Goal: Complete application form: Complete application form

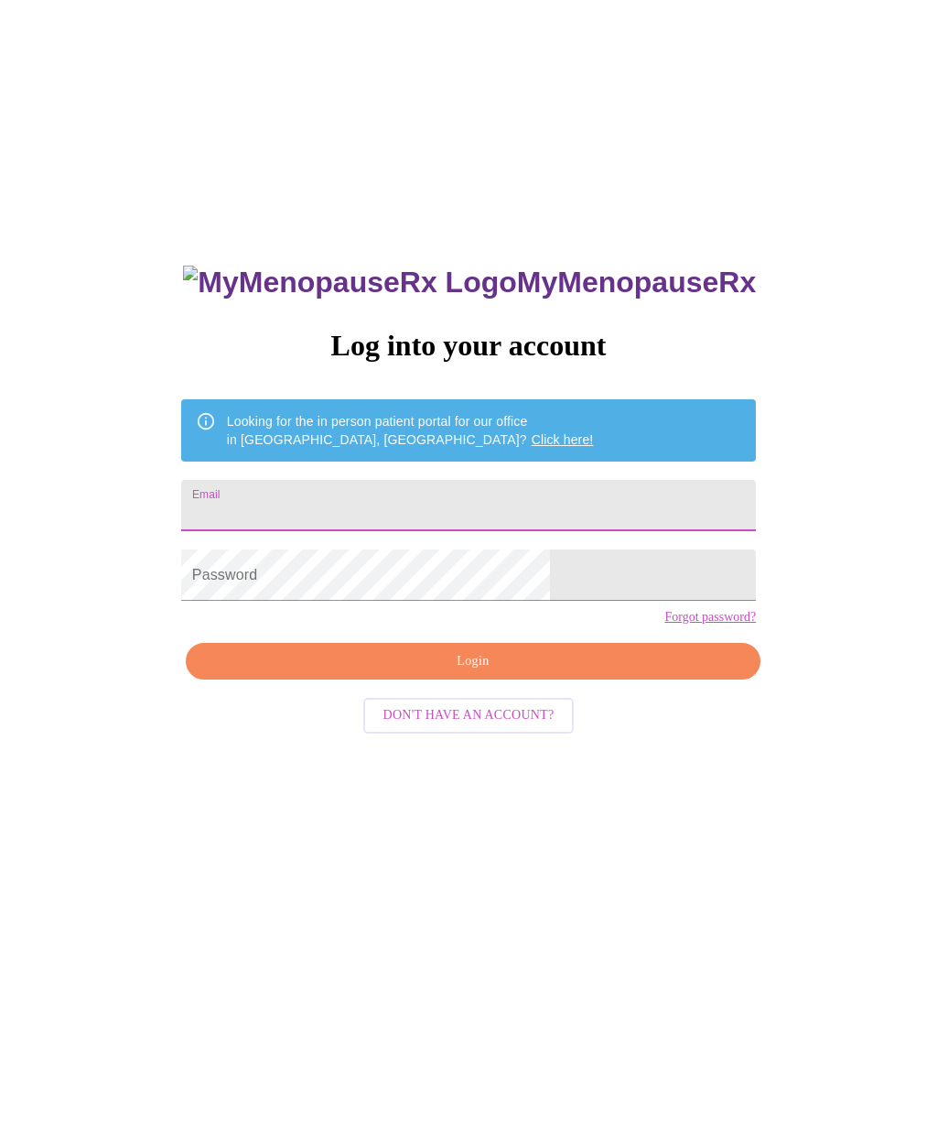
type input "Mbjackson1"
click at [346, 507] on input "Email" at bounding box center [468, 505] width 575 height 51
type input "[EMAIL_ADDRESS][DOMAIN_NAME]"
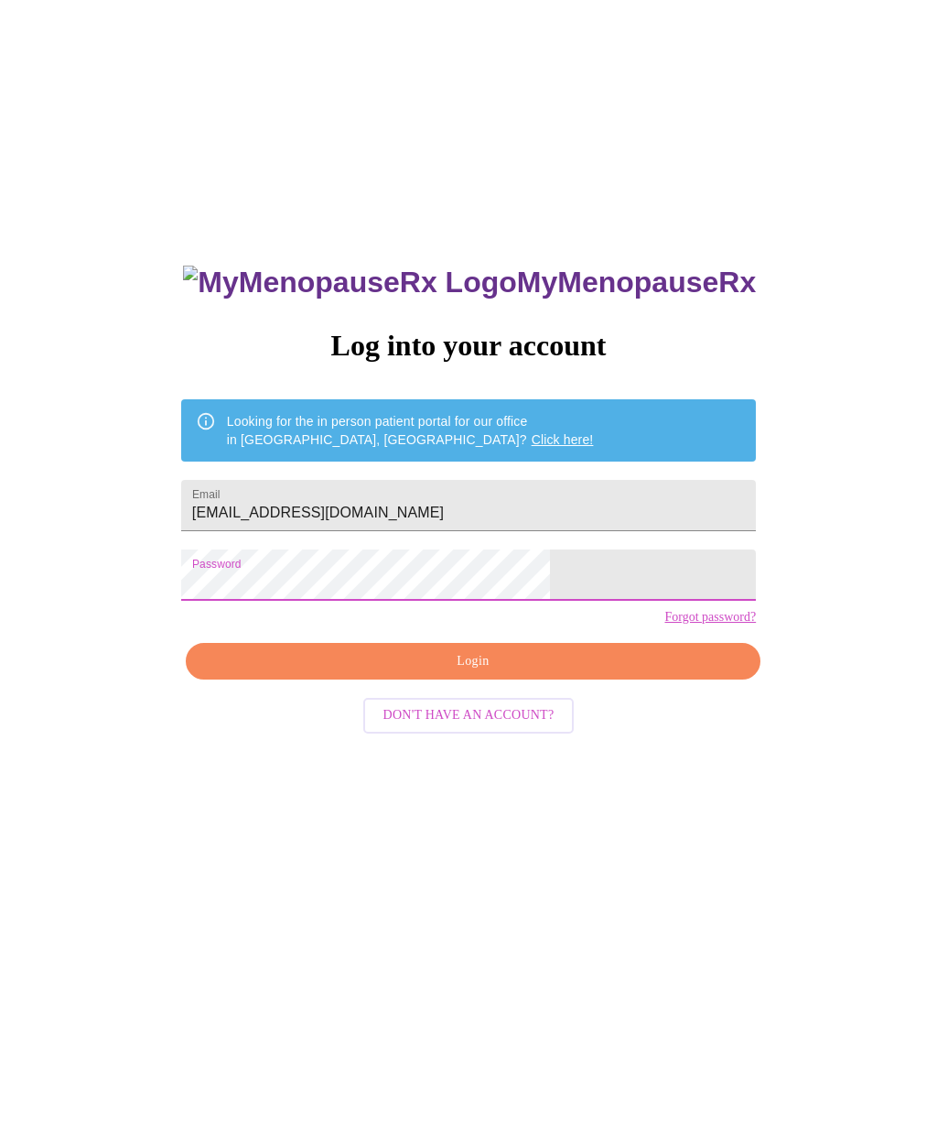
click at [453, 673] on span "Login" at bounding box center [473, 661] width 533 height 23
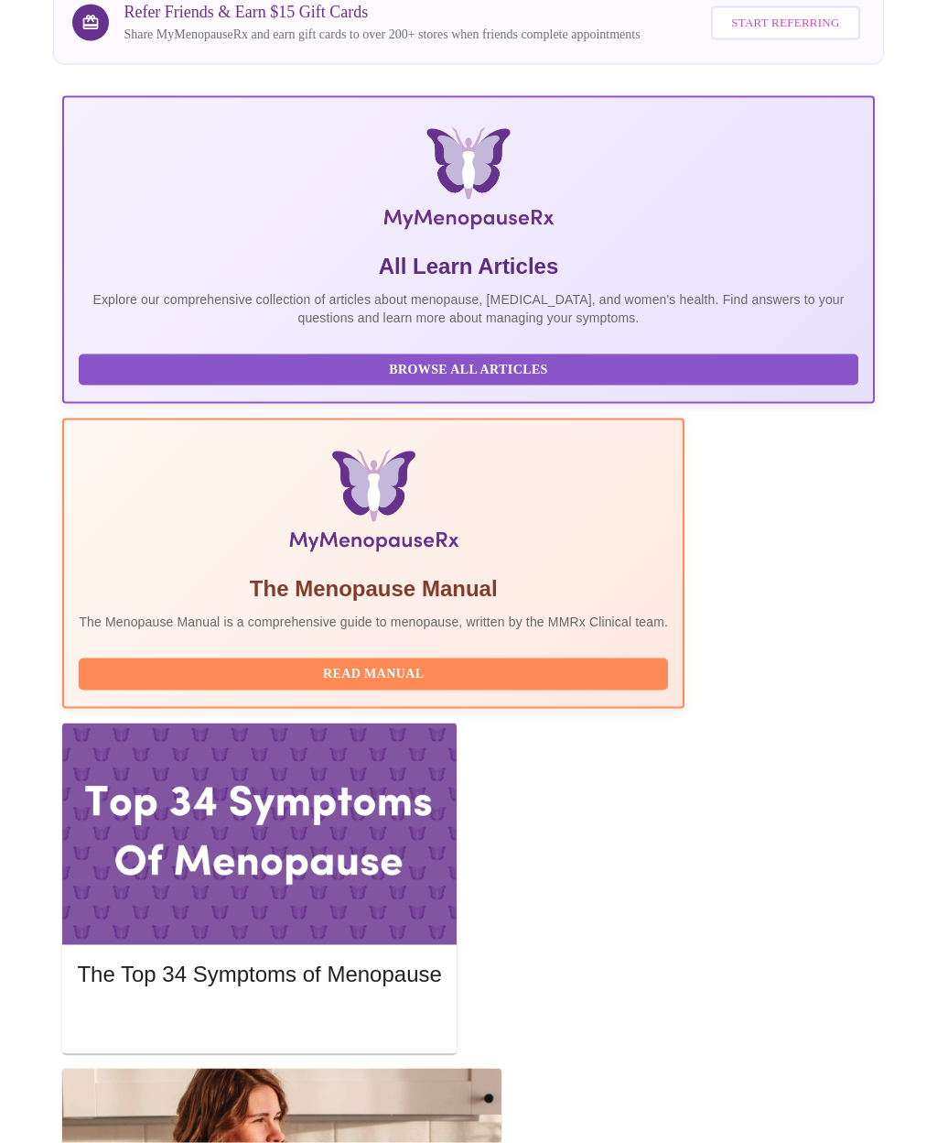
scroll to position [216, 0]
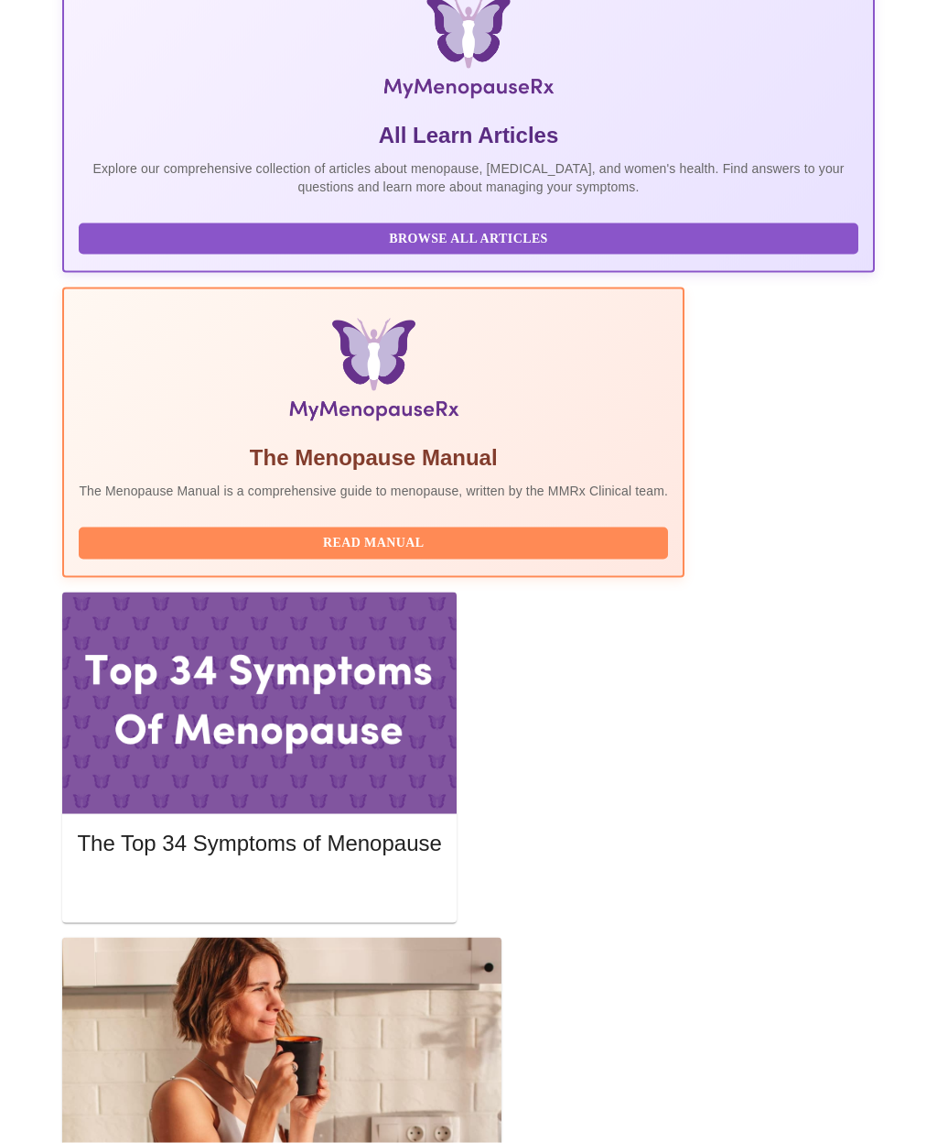
scroll to position [348, 0]
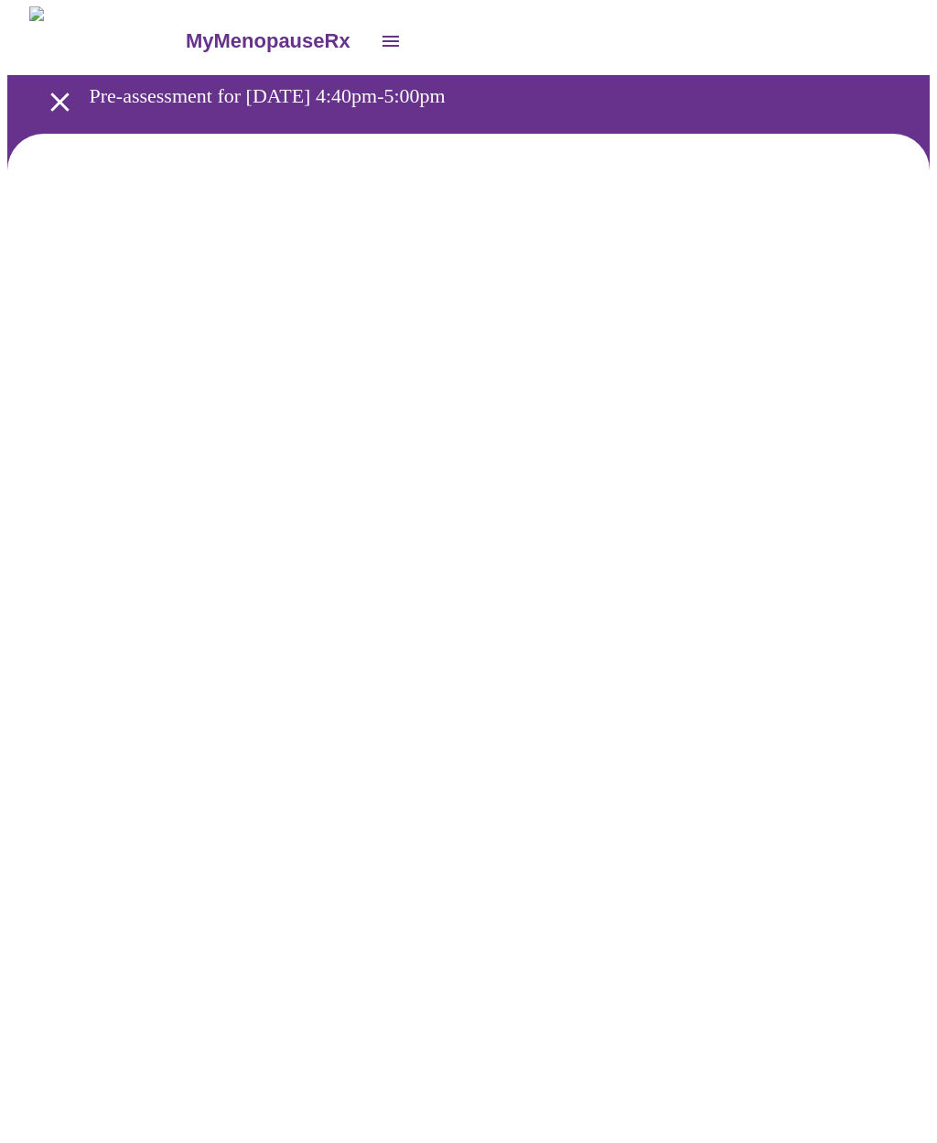
scroll to position [1, 0]
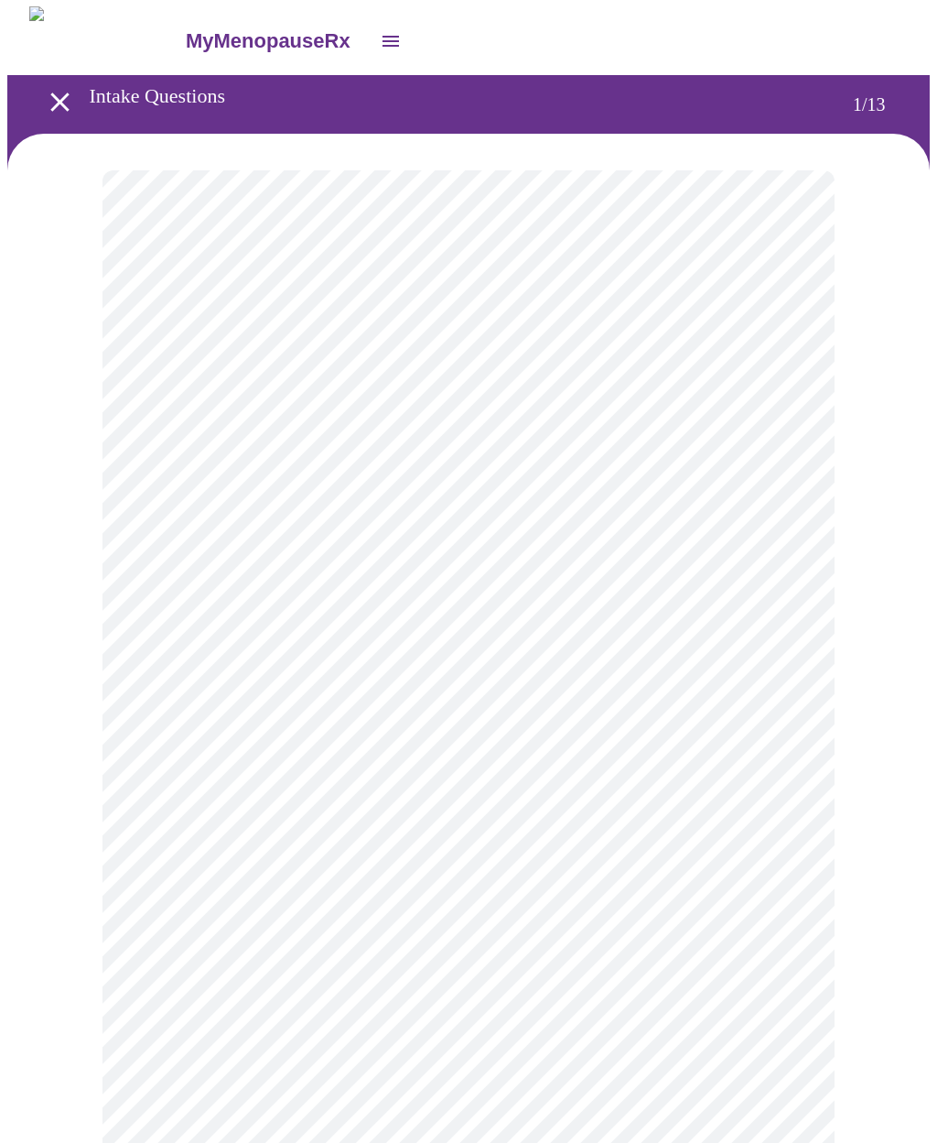
click at [193, 397] on body "MyMenopauseRx Intake Questions 1 / 13" at bounding box center [468, 841] width 923 height 1670
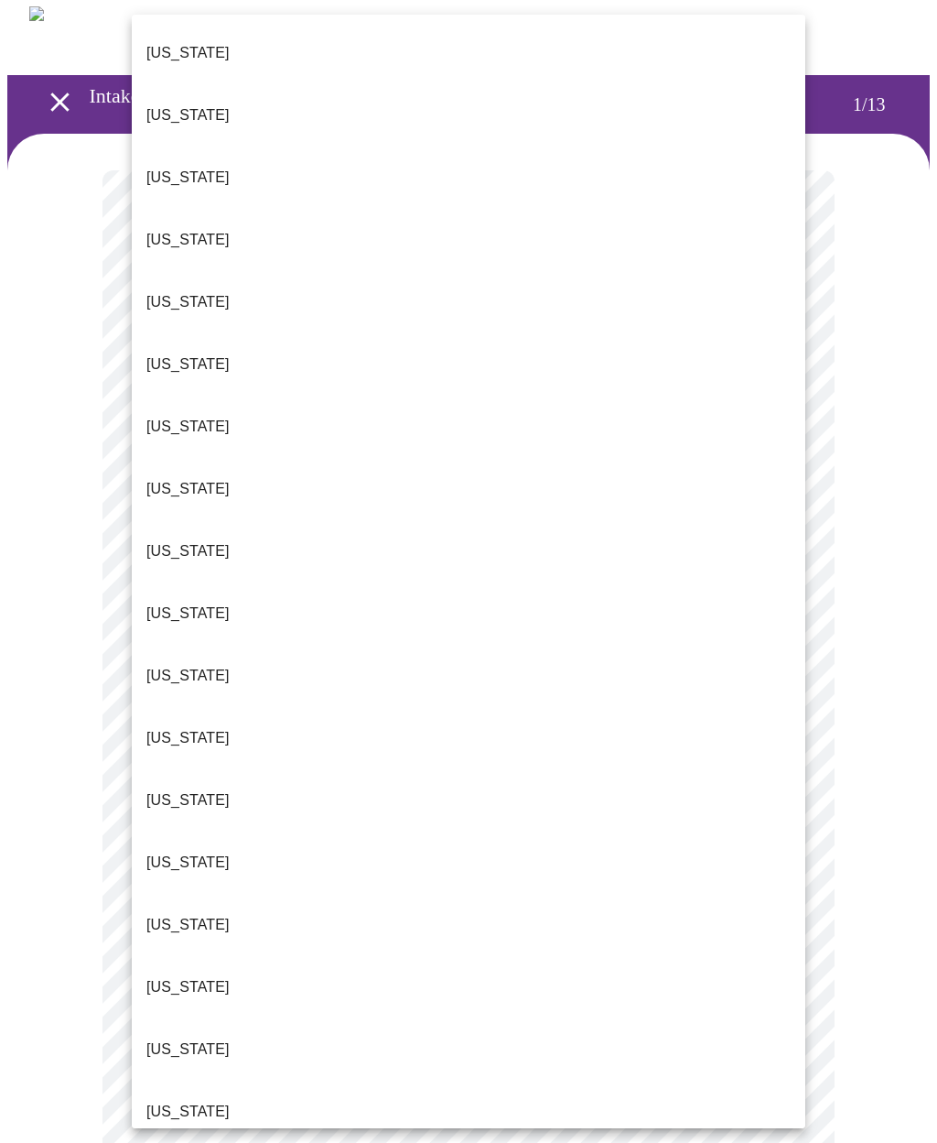
click at [169, 1038] on p "[US_STATE]" at bounding box center [187, 1049] width 83 height 22
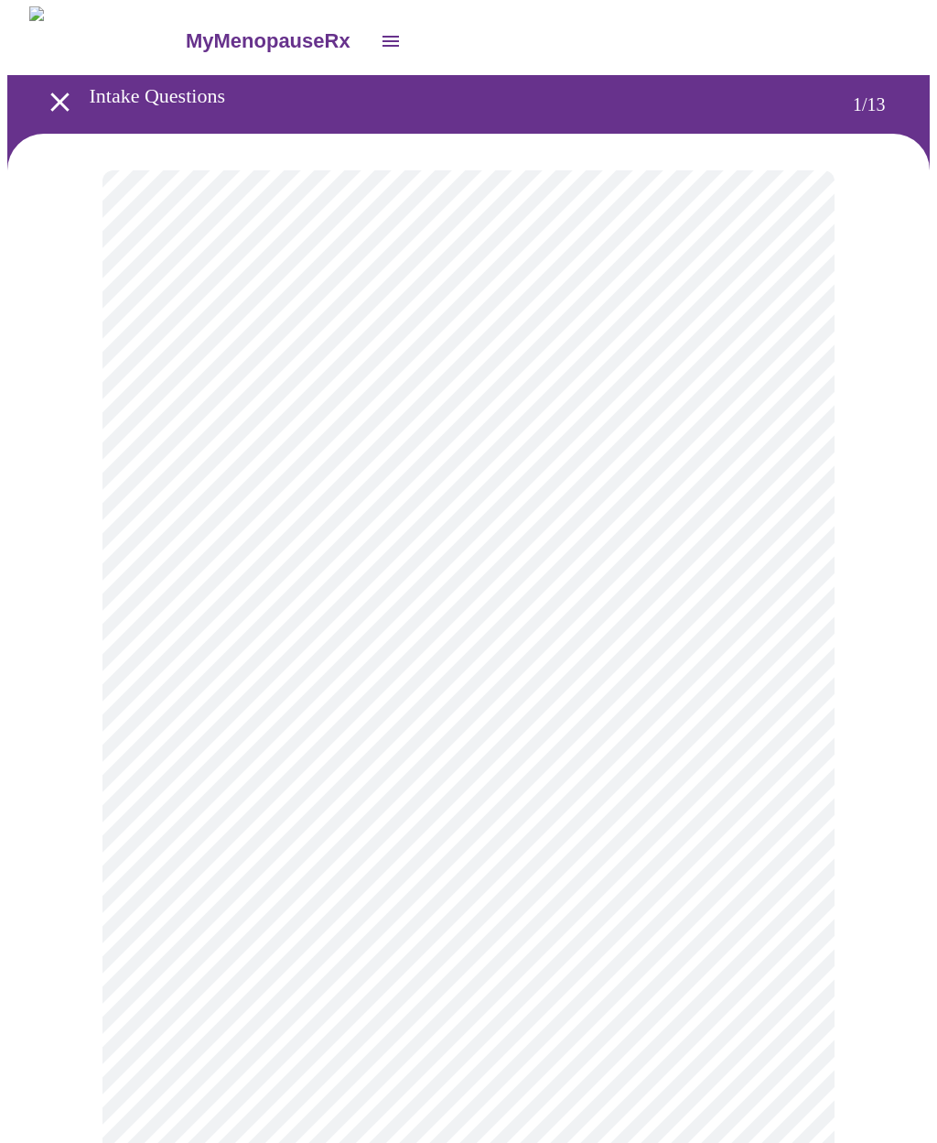
click at [176, 530] on body "MyMenopauseRx Intake Questions 1 / 13" at bounding box center [468, 836] width 923 height 1660
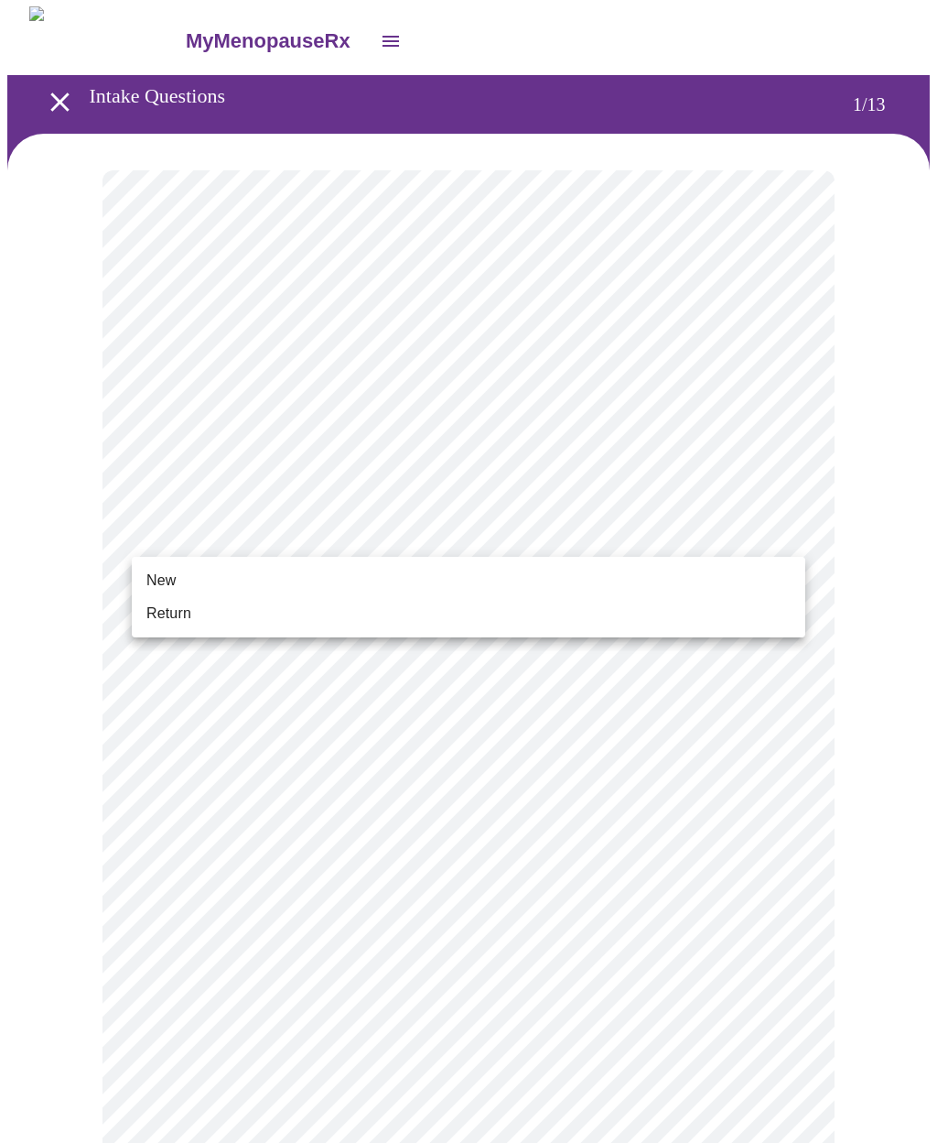
click at [169, 606] on span "Return" at bounding box center [168, 613] width 45 height 22
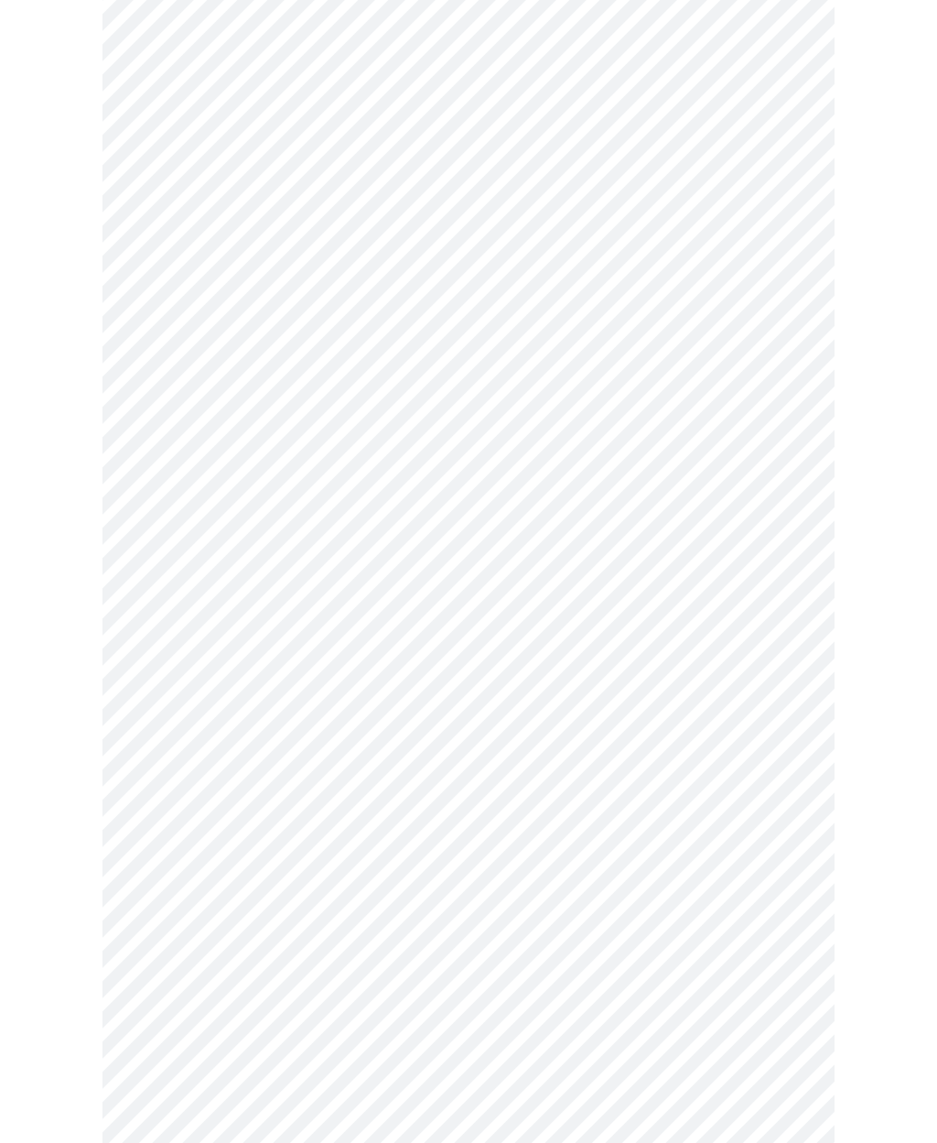
scroll to position [0, 0]
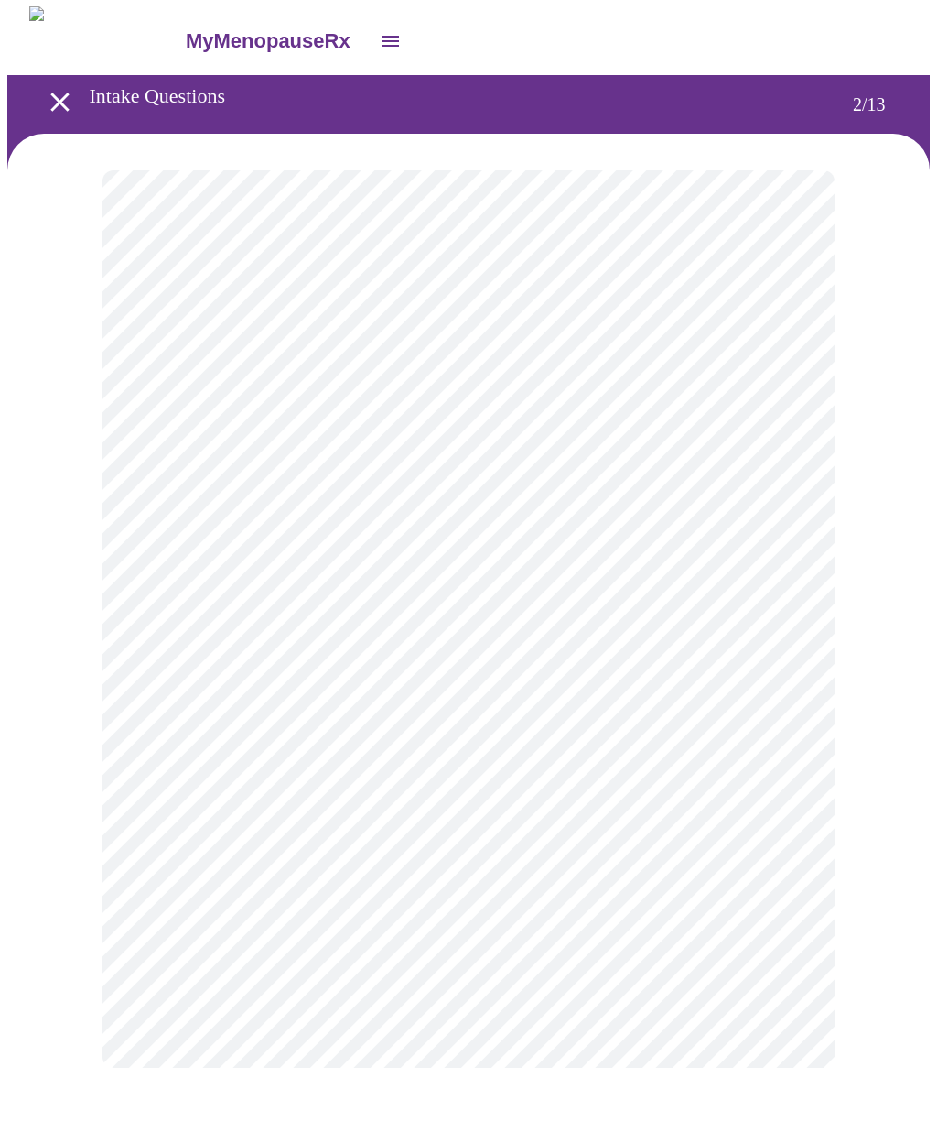
click at [248, 370] on body "MyMenopauseRx Intake Questions 2 / 13" at bounding box center [468, 556] width 923 height 1098
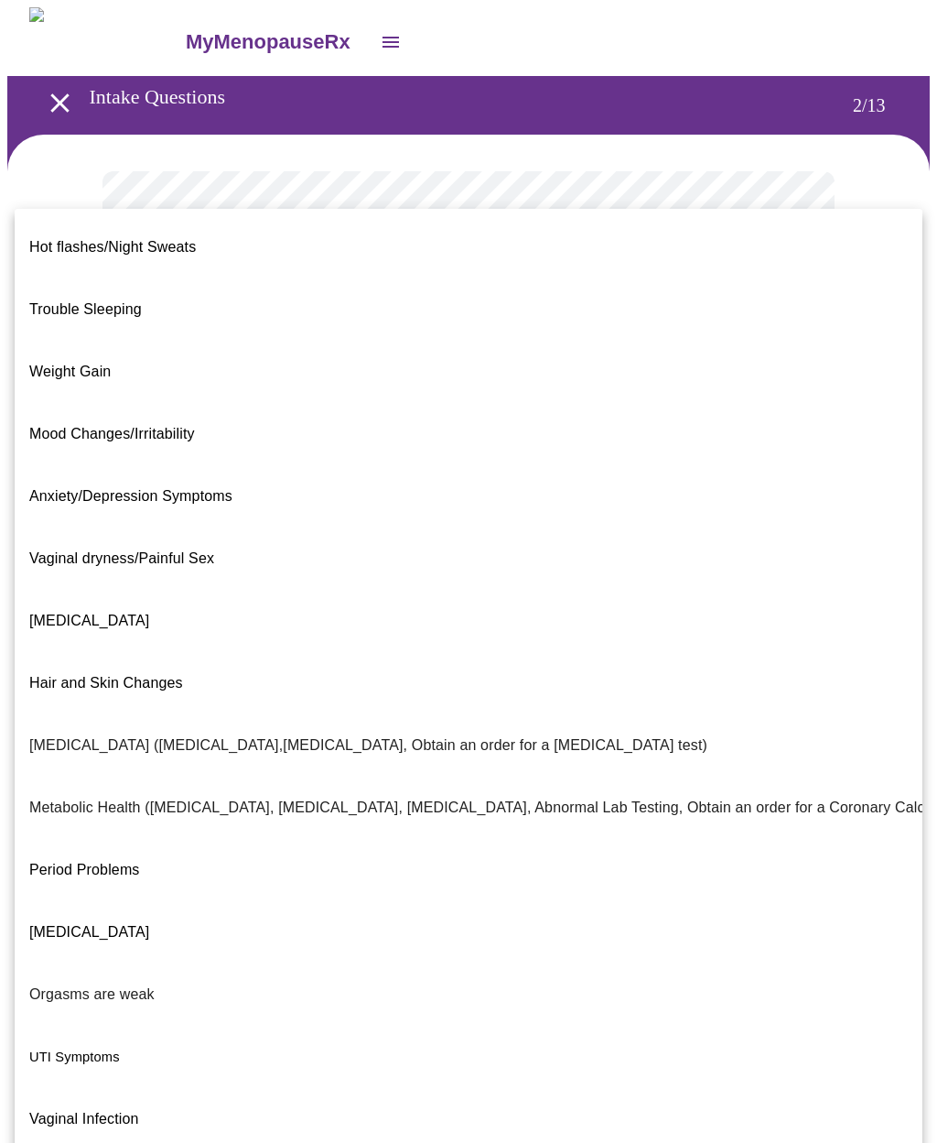
click at [83, 346] on span "Weight Gain" at bounding box center [69, 371] width 81 height 51
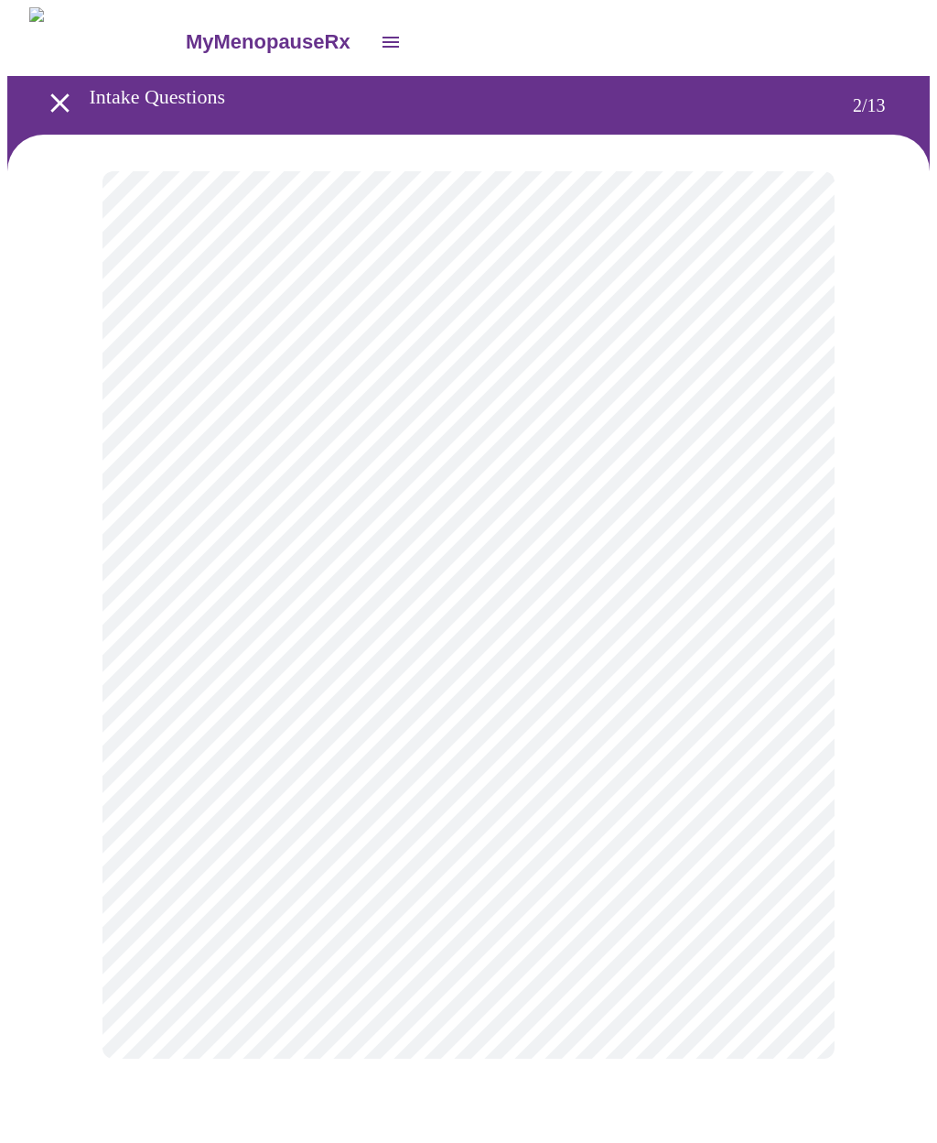
click at [164, 559] on body "MyMenopauseRx Intake Questions 2 / 13" at bounding box center [468, 551] width 923 height 1088
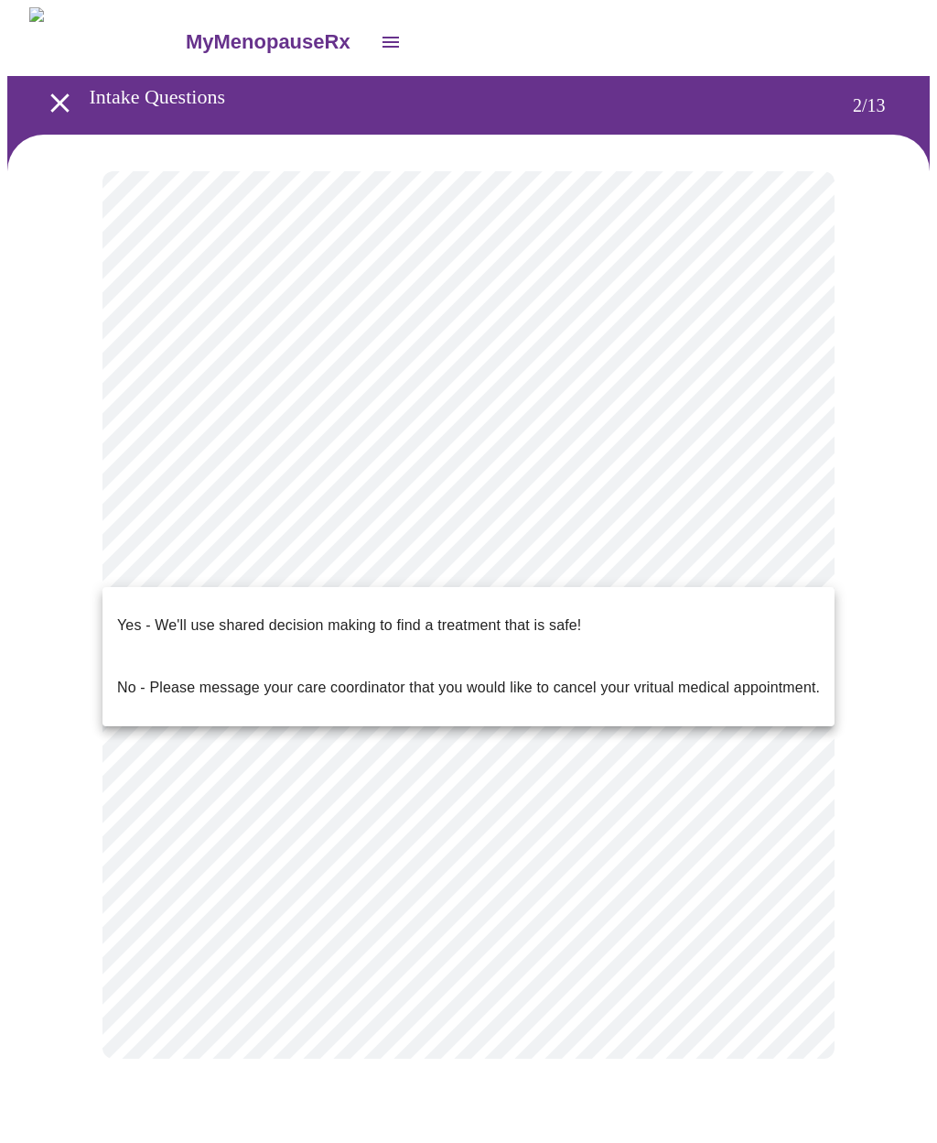
click at [153, 614] on p "Yes - We'll use shared decision making to find a treatment that is safe!" at bounding box center [349, 625] width 464 height 22
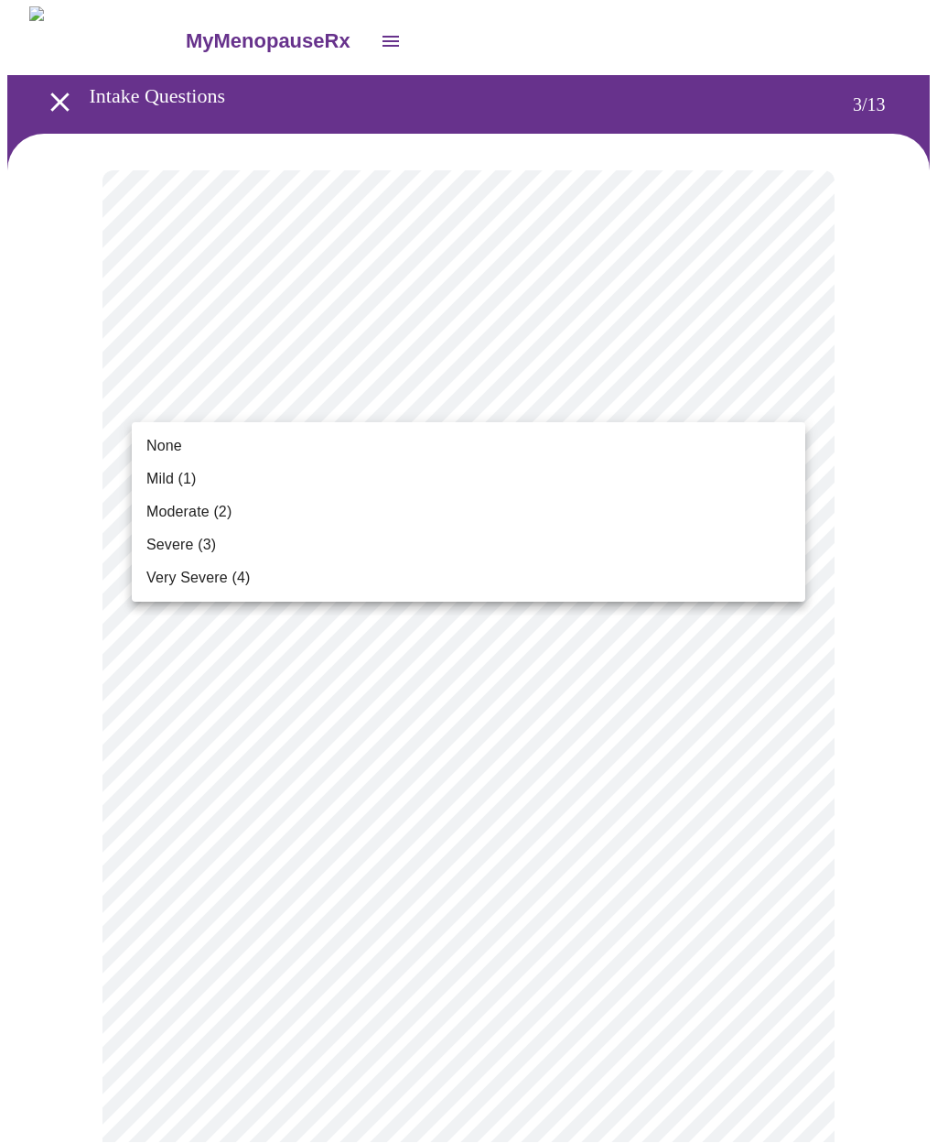
scroll to position [1, 0]
click at [160, 478] on span "Mild (1)" at bounding box center [171, 480] width 50 height 22
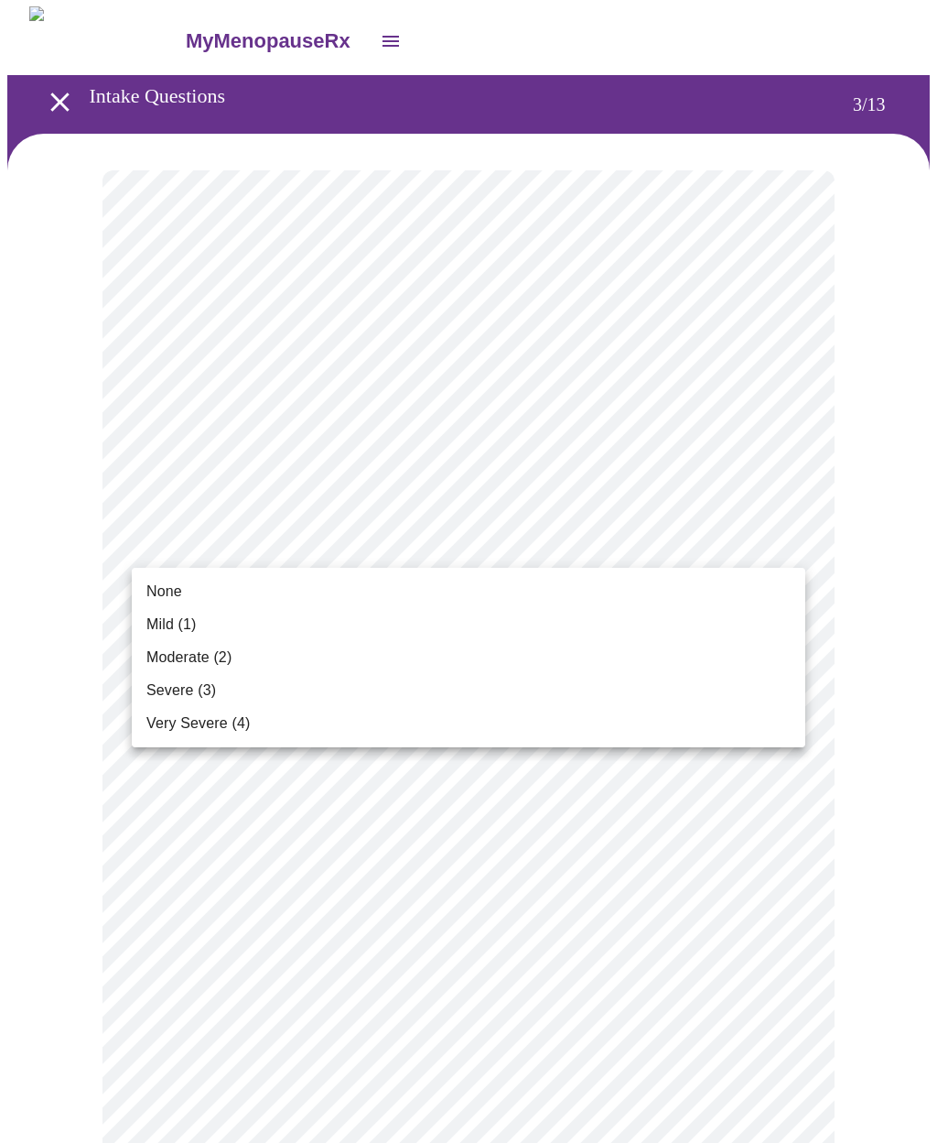
click at [154, 620] on span "Mild (1)" at bounding box center [171, 624] width 50 height 22
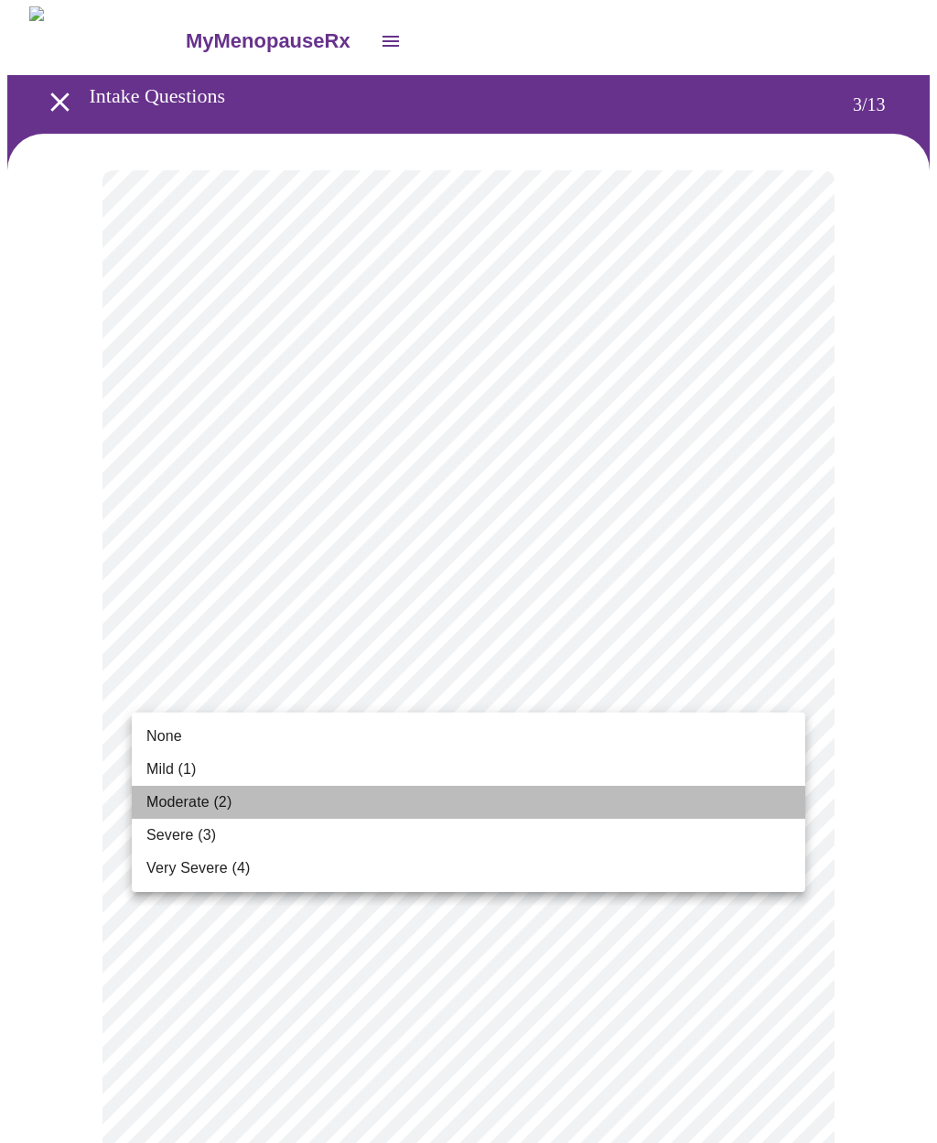
click at [155, 785] on li "Moderate (2)" at bounding box center [469, 801] width 674 height 33
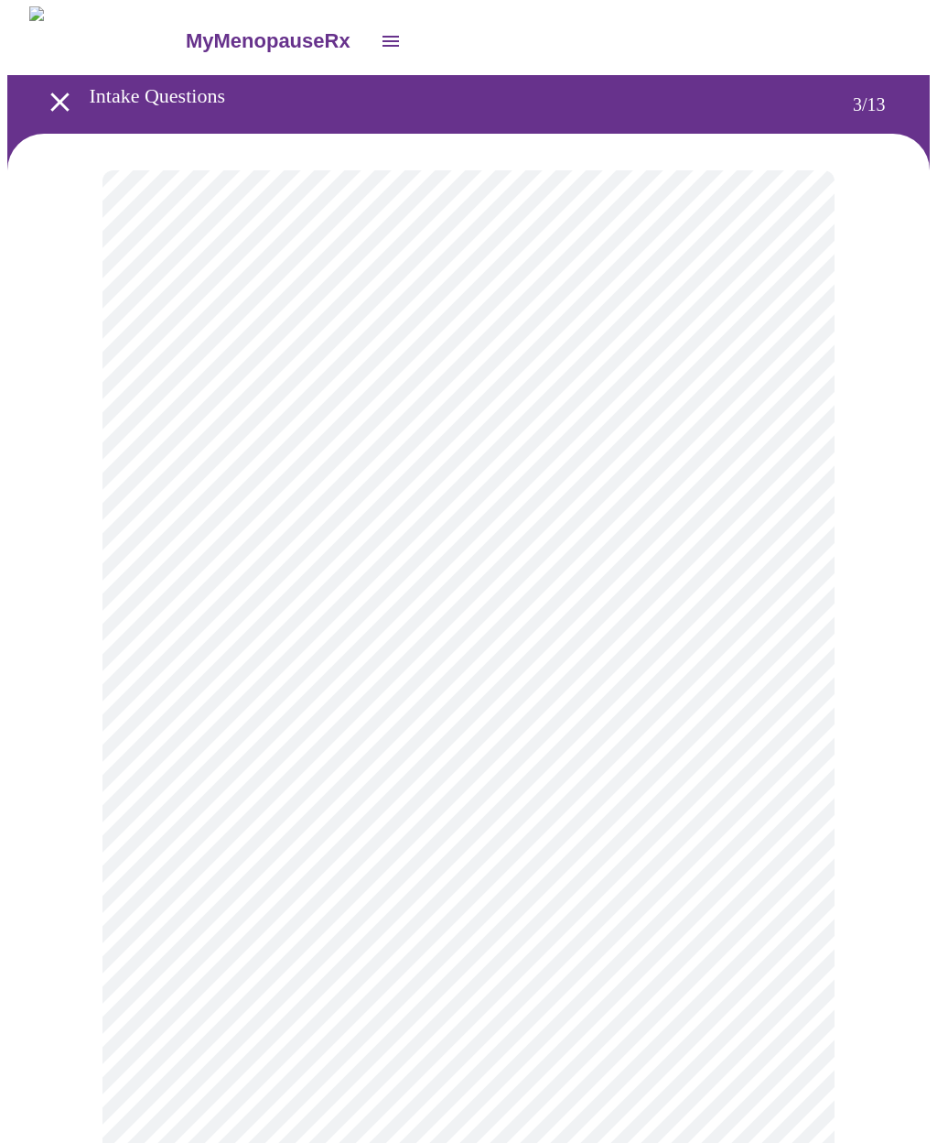
scroll to position [0, 0]
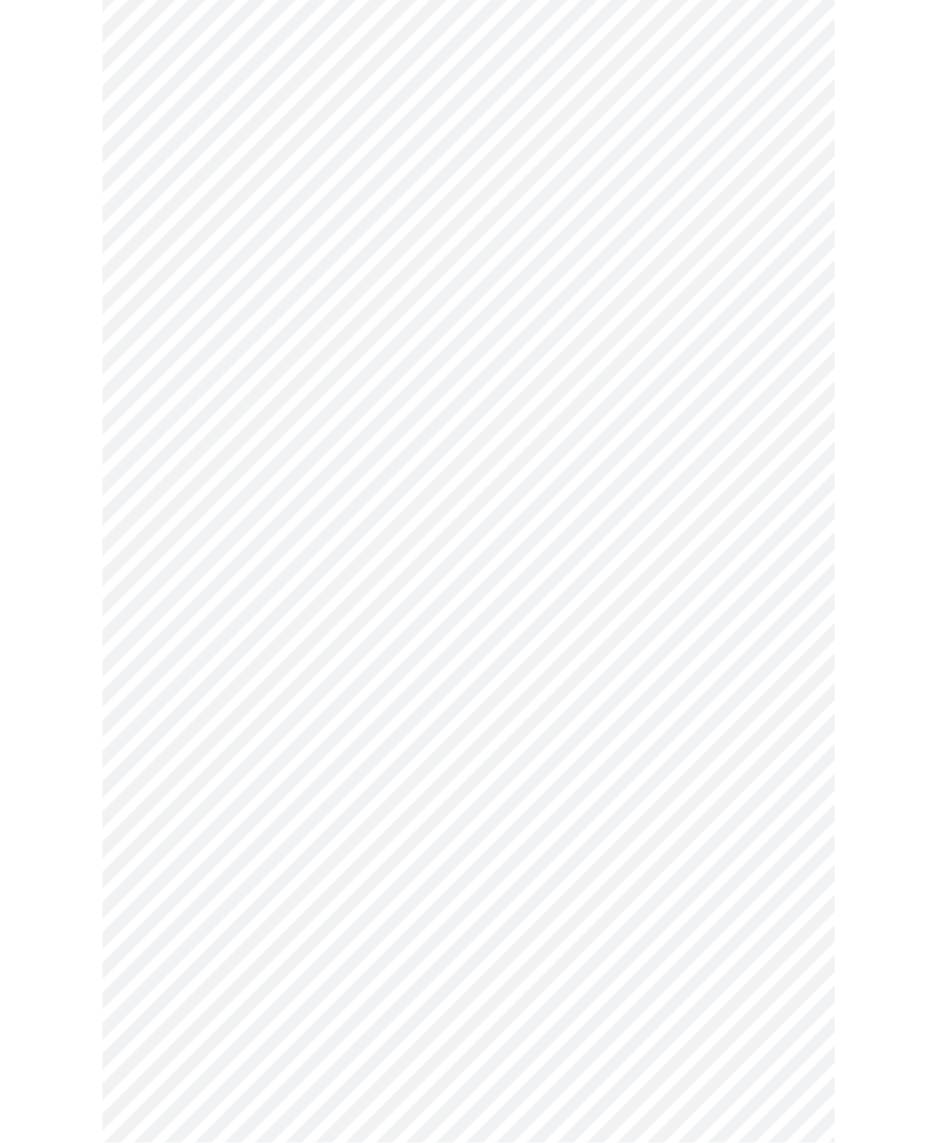
click at [172, 592] on body "MyMenopauseRx Intake Questions 3 / 13" at bounding box center [468, 946] width 923 height 2351
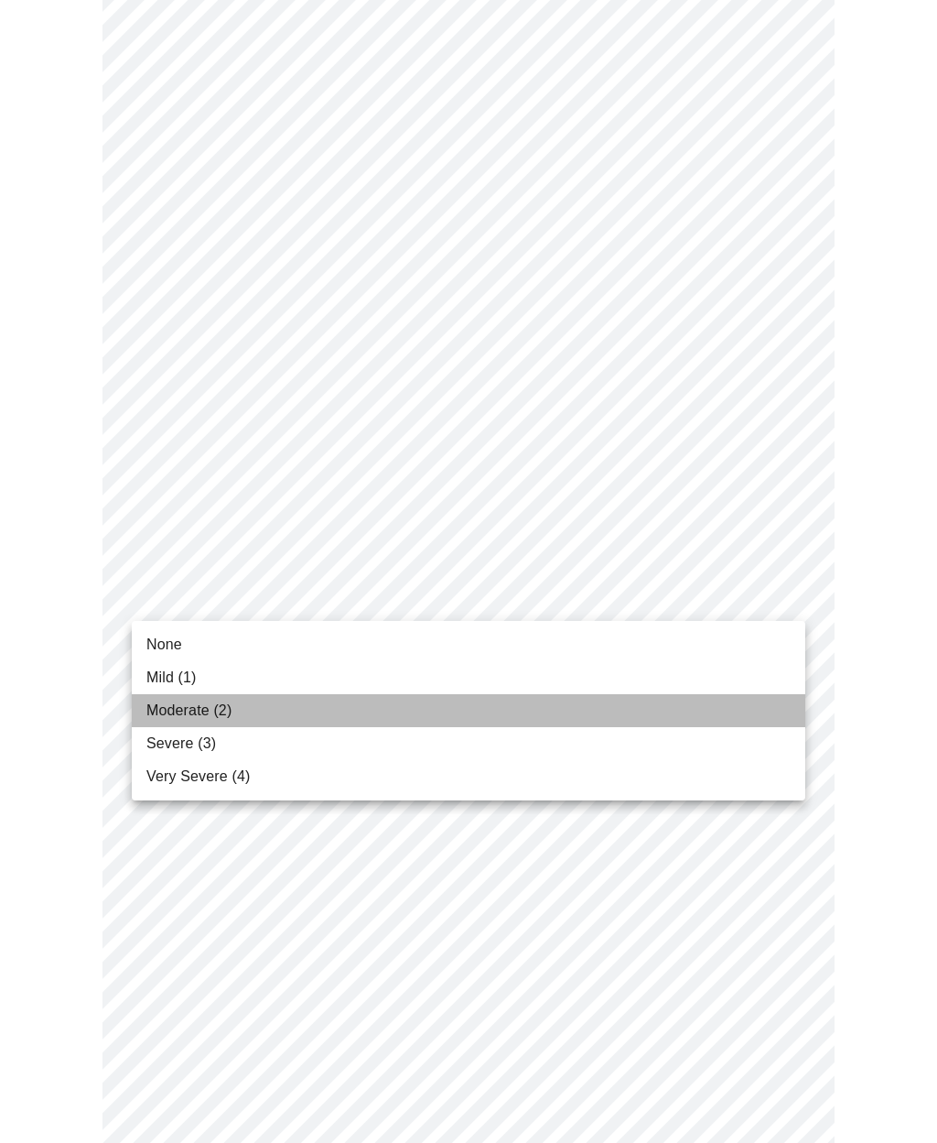
click at [157, 718] on span "Moderate (2)" at bounding box center [188, 710] width 85 height 22
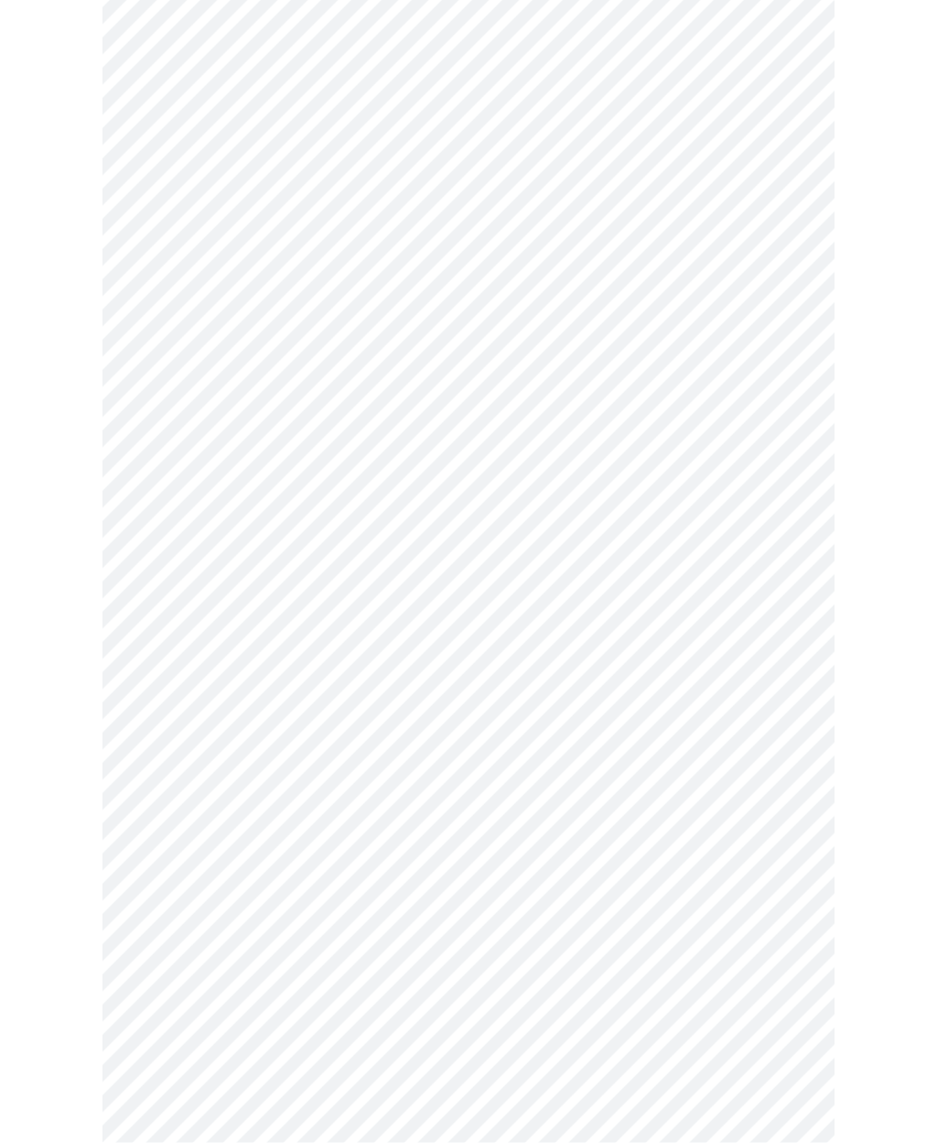
scroll to position [317, 0]
click at [167, 622] on body "MyMenopauseRx Intake Questions 3 / 13" at bounding box center [468, 854] width 923 height 2326
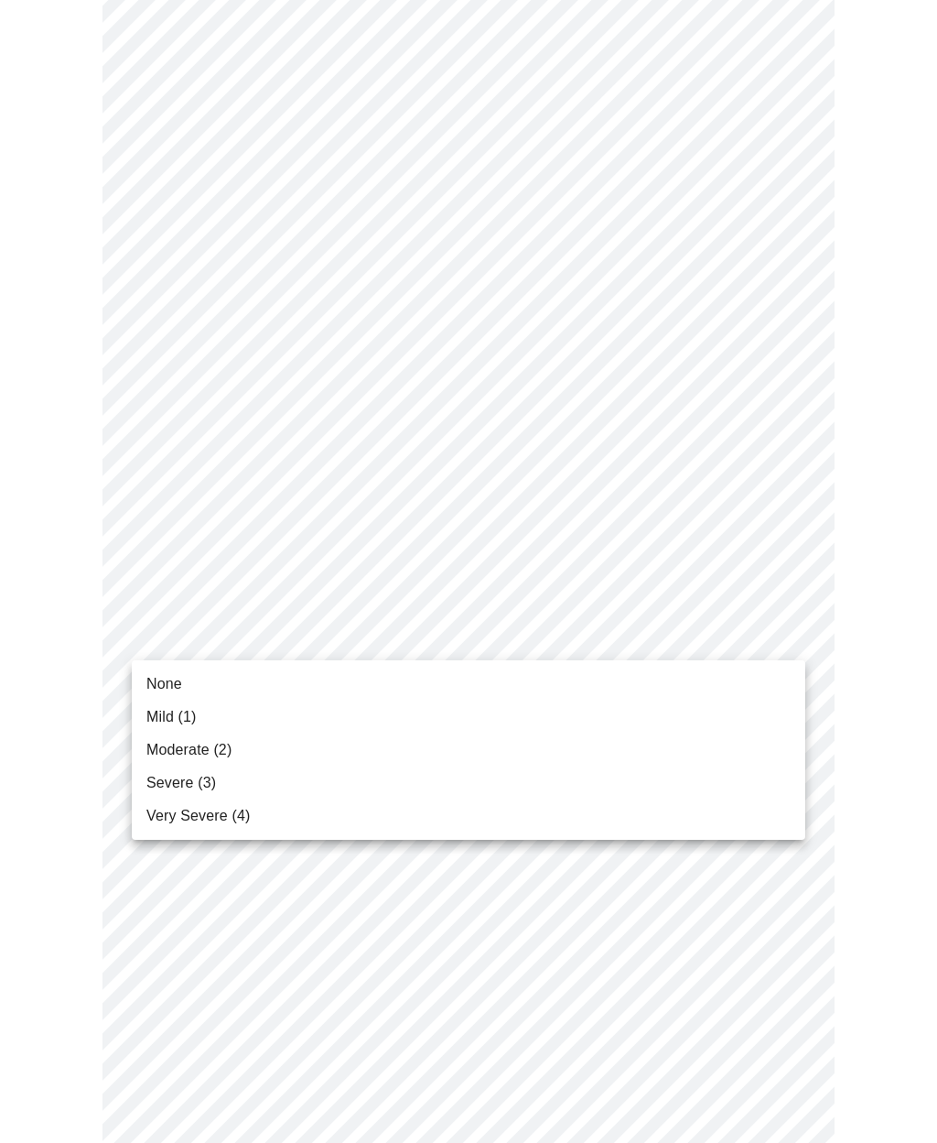
click at [159, 742] on span "Moderate (2)" at bounding box center [188, 750] width 85 height 22
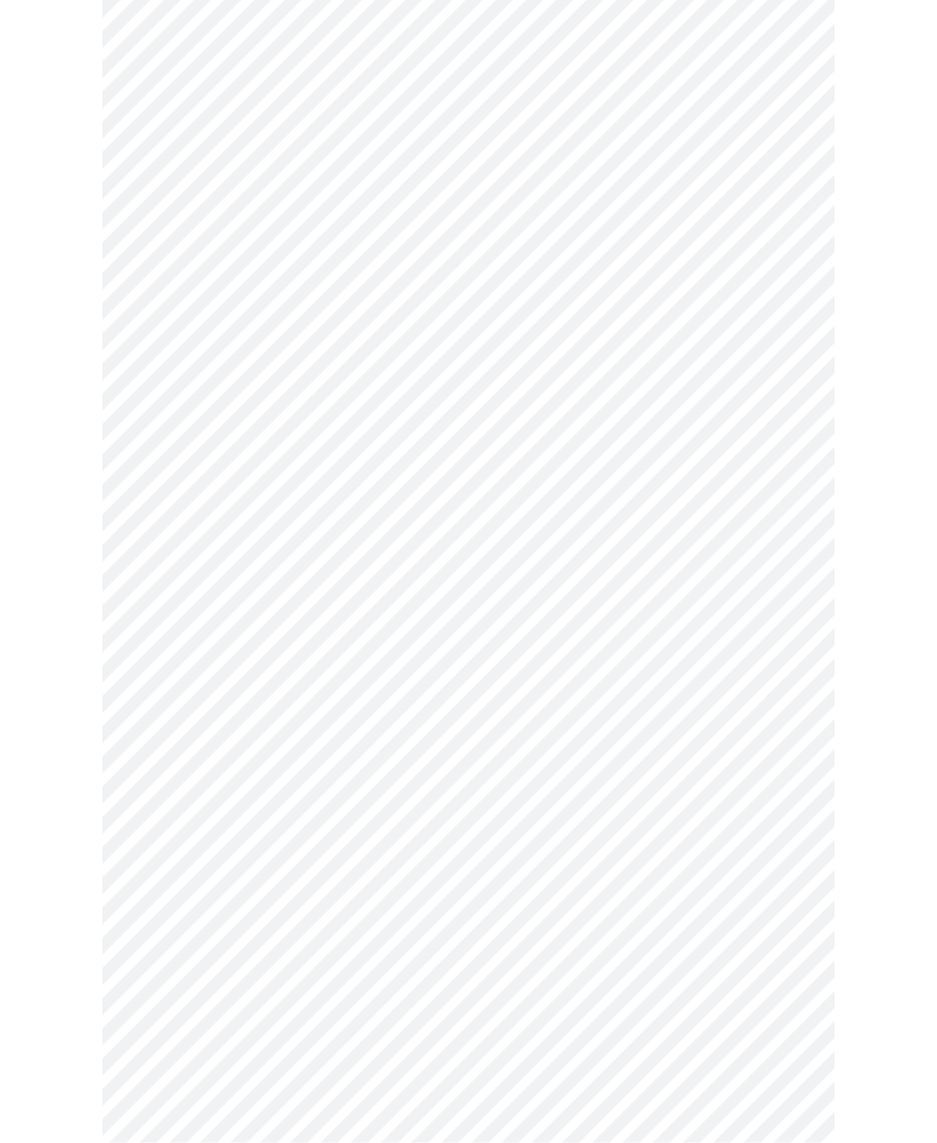
scroll to position [445, 0]
click at [181, 625] on body "MyMenopauseRx Intake Questions 3 / 13" at bounding box center [468, 713] width 923 height 2302
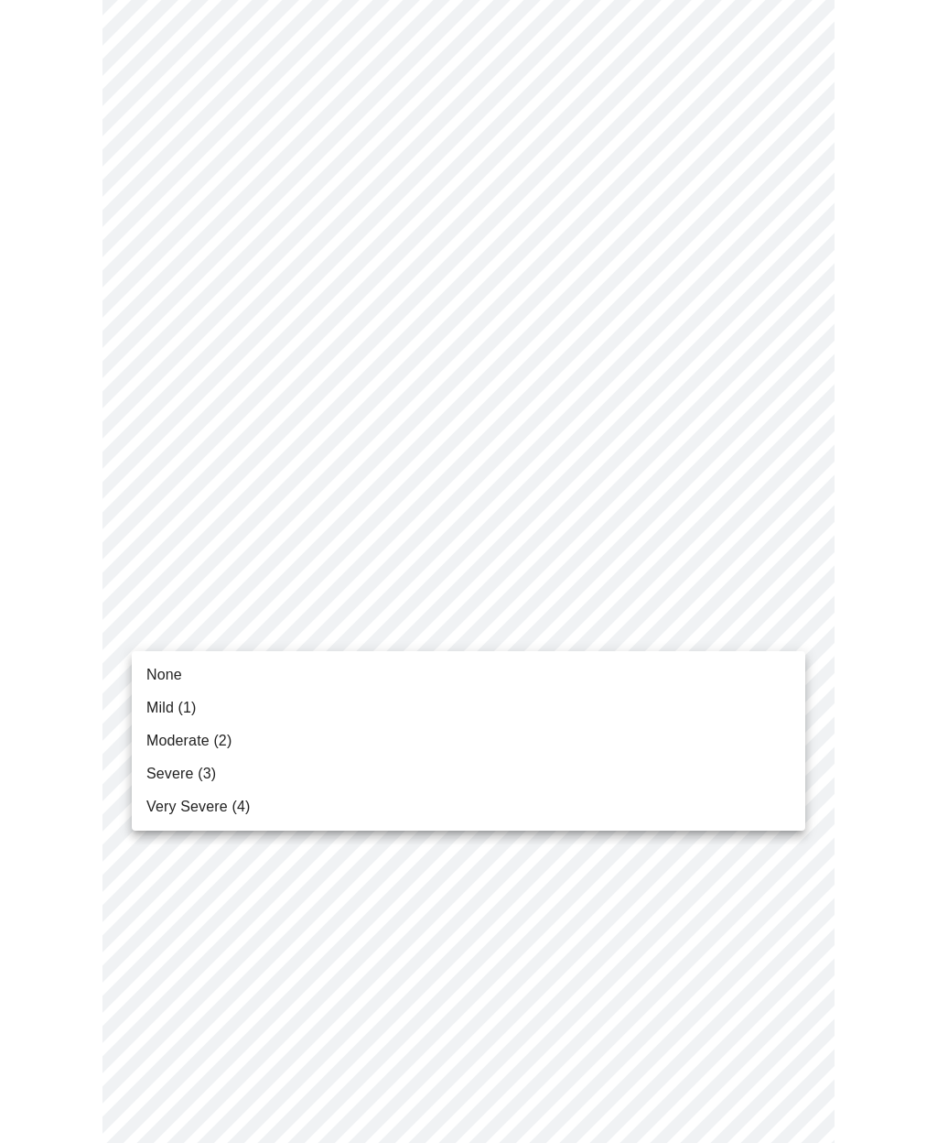
click at [146, 741] on li "Moderate (2)" at bounding box center [469, 740] width 674 height 33
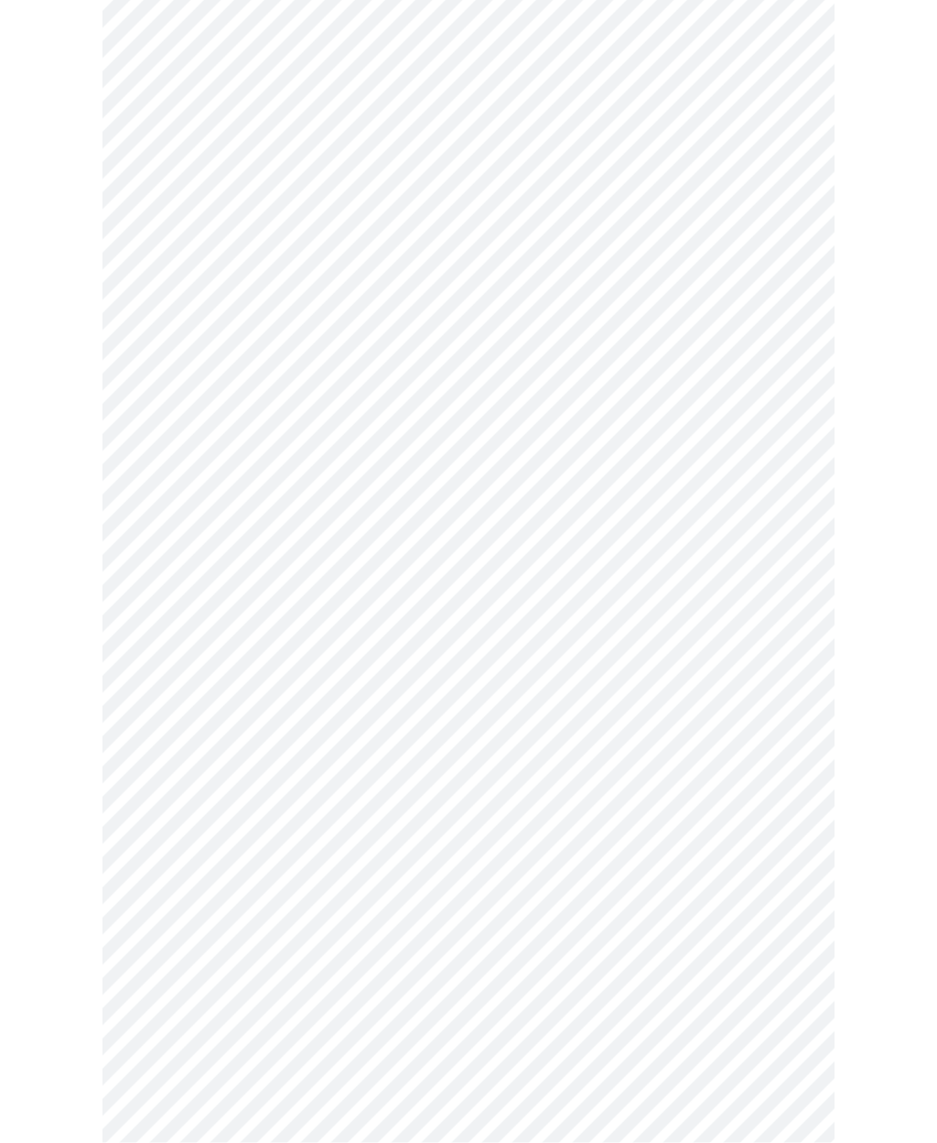
scroll to position [614, 0]
click at [170, 601] on body "MyMenopauseRx Intake Questions 3 / 13" at bounding box center [468, 531] width 923 height 2277
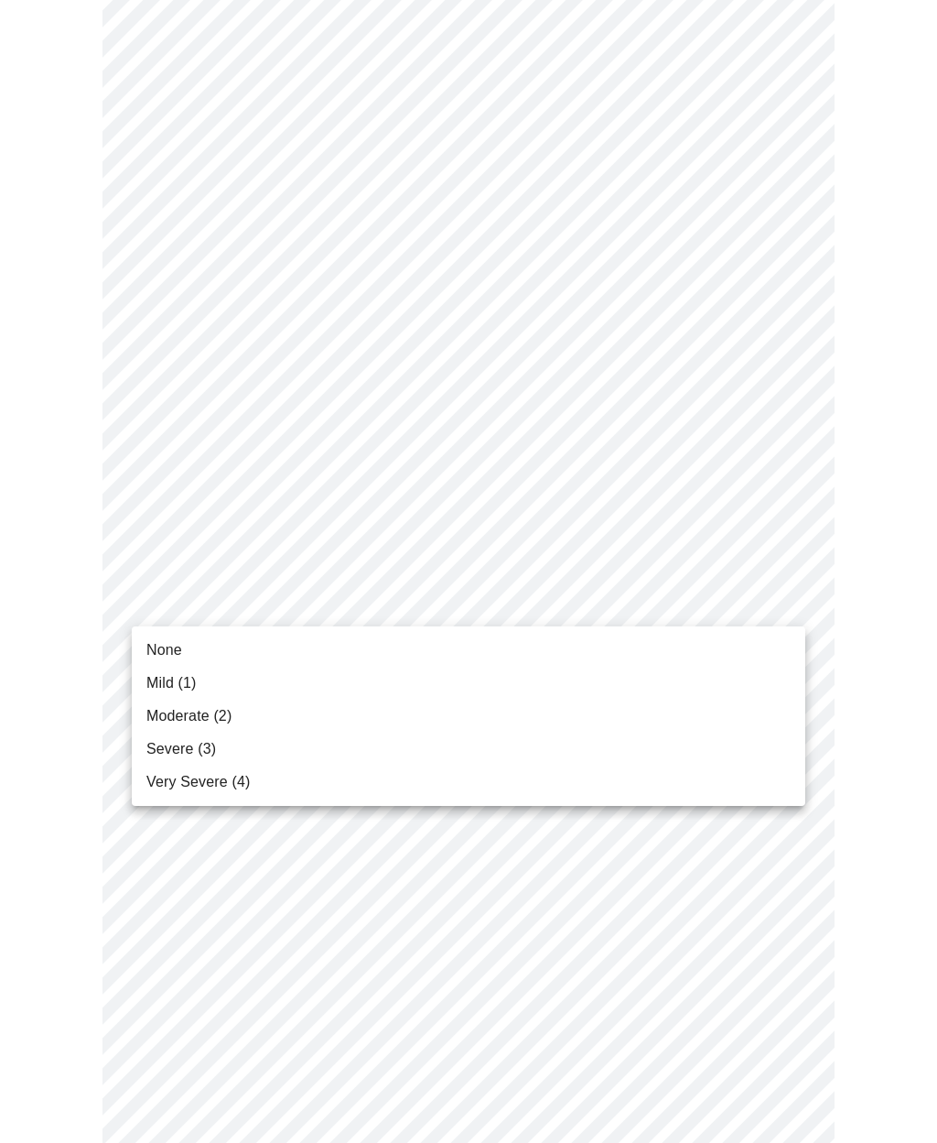
click at [153, 718] on span "Moderate (2)" at bounding box center [188, 716] width 85 height 22
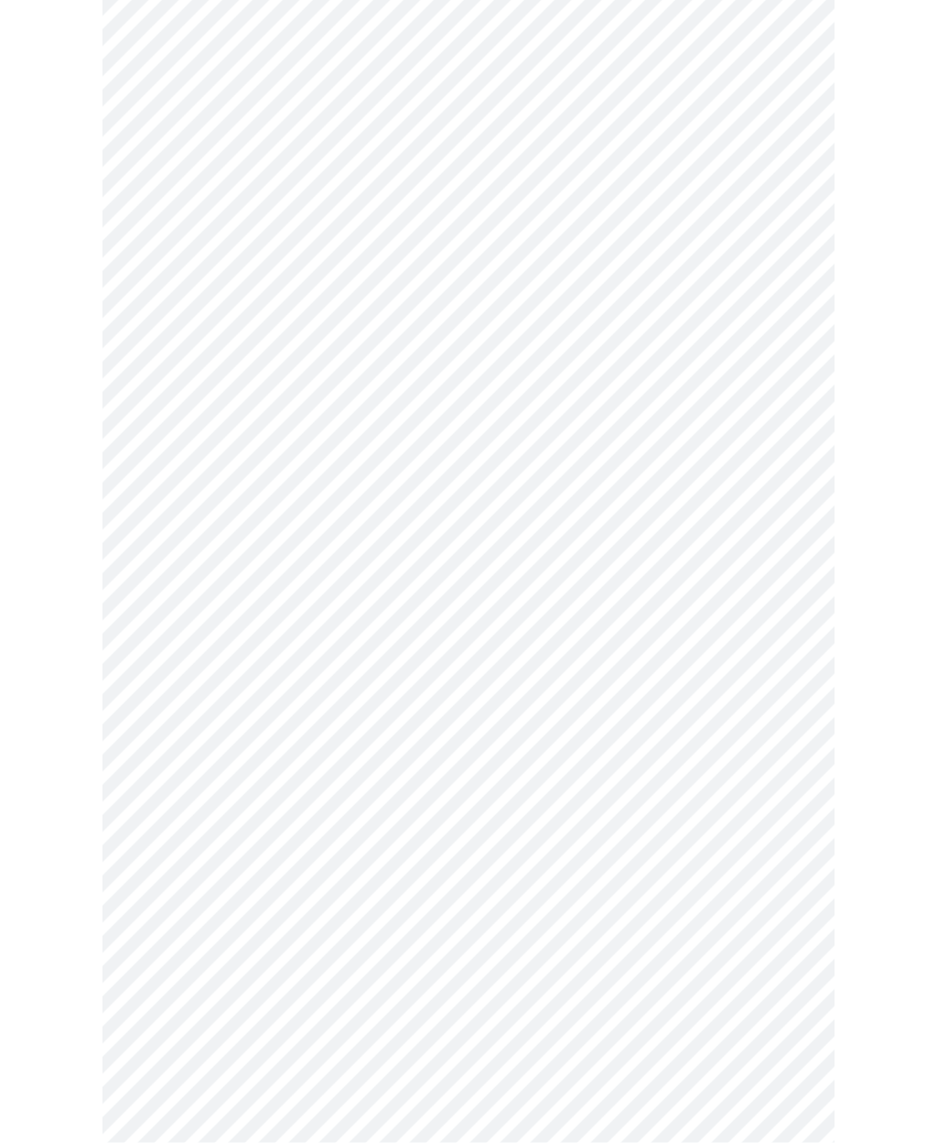
scroll to position [747, 0]
click at [175, 610] on body "MyMenopauseRx Intake Questions 3 / 13" at bounding box center [468, 386] width 923 height 2252
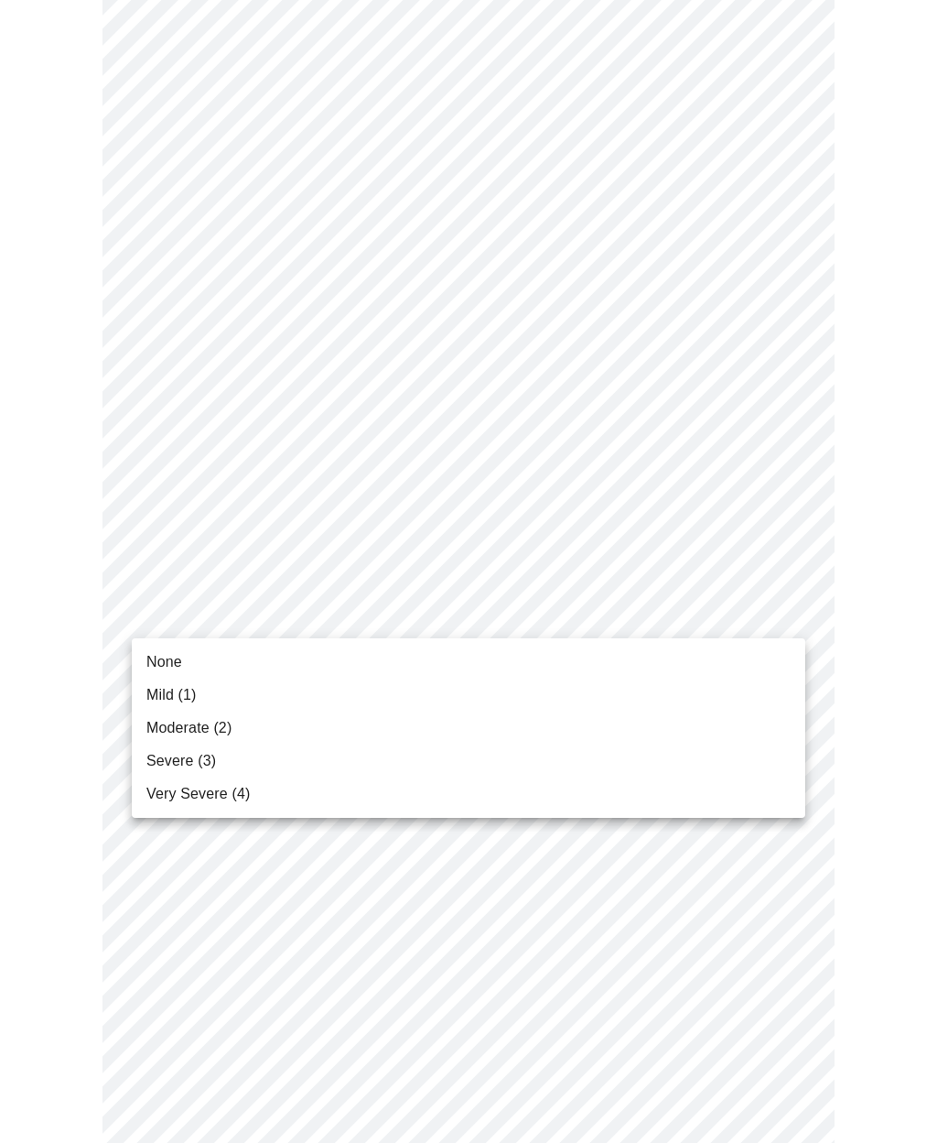
click at [166, 728] on span "Moderate (2)" at bounding box center [188, 728] width 85 height 22
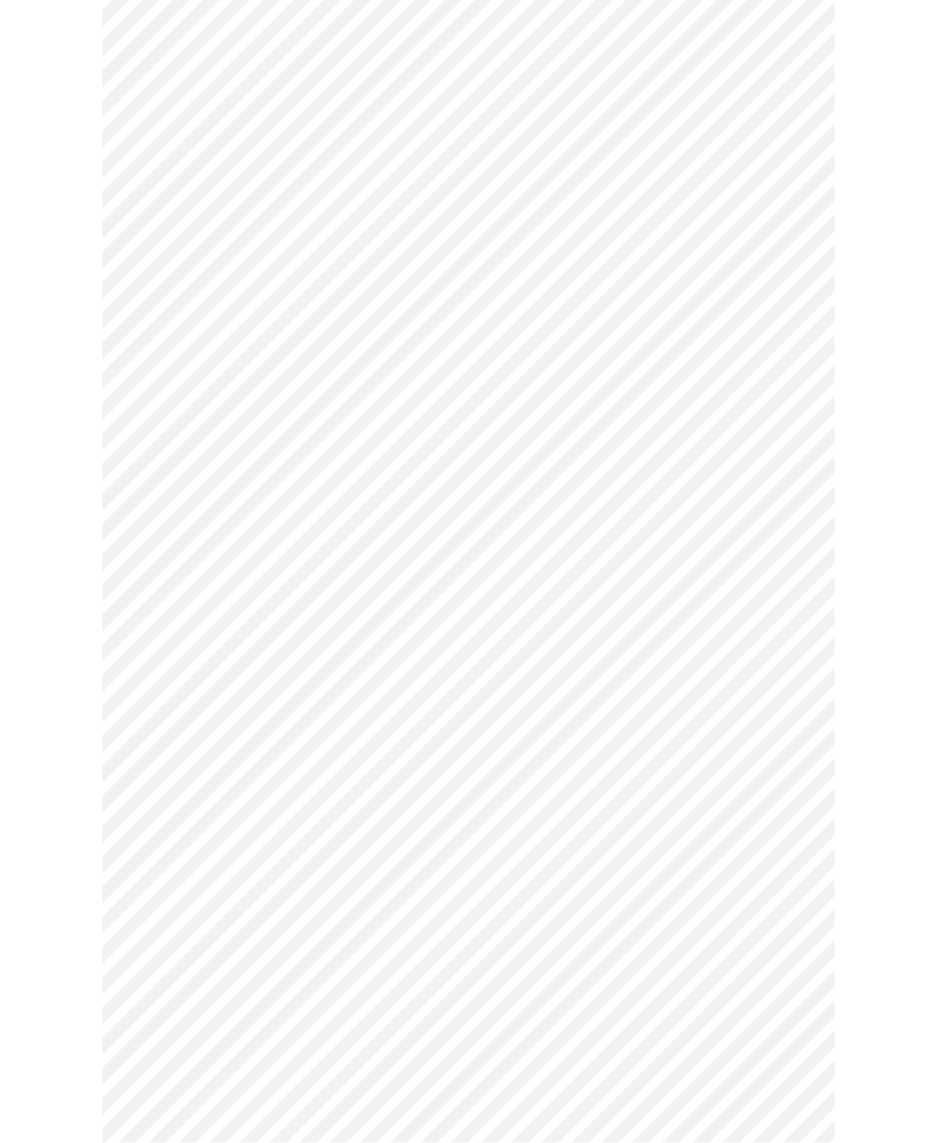
click at [162, 690] on body "MyMenopauseRx Intake Questions 3 / 13" at bounding box center [468, 295] width 923 height 2227
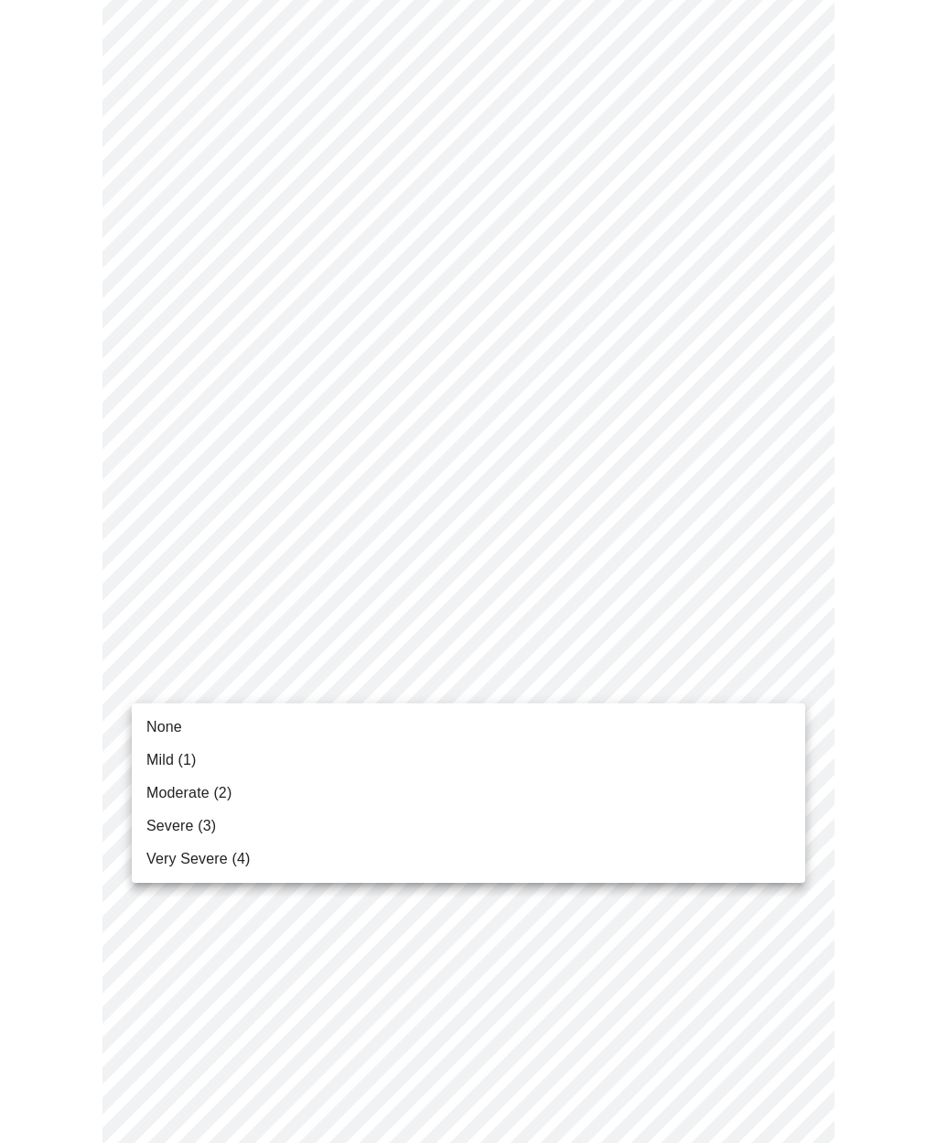
click at [155, 794] on span "Moderate (2)" at bounding box center [188, 793] width 85 height 22
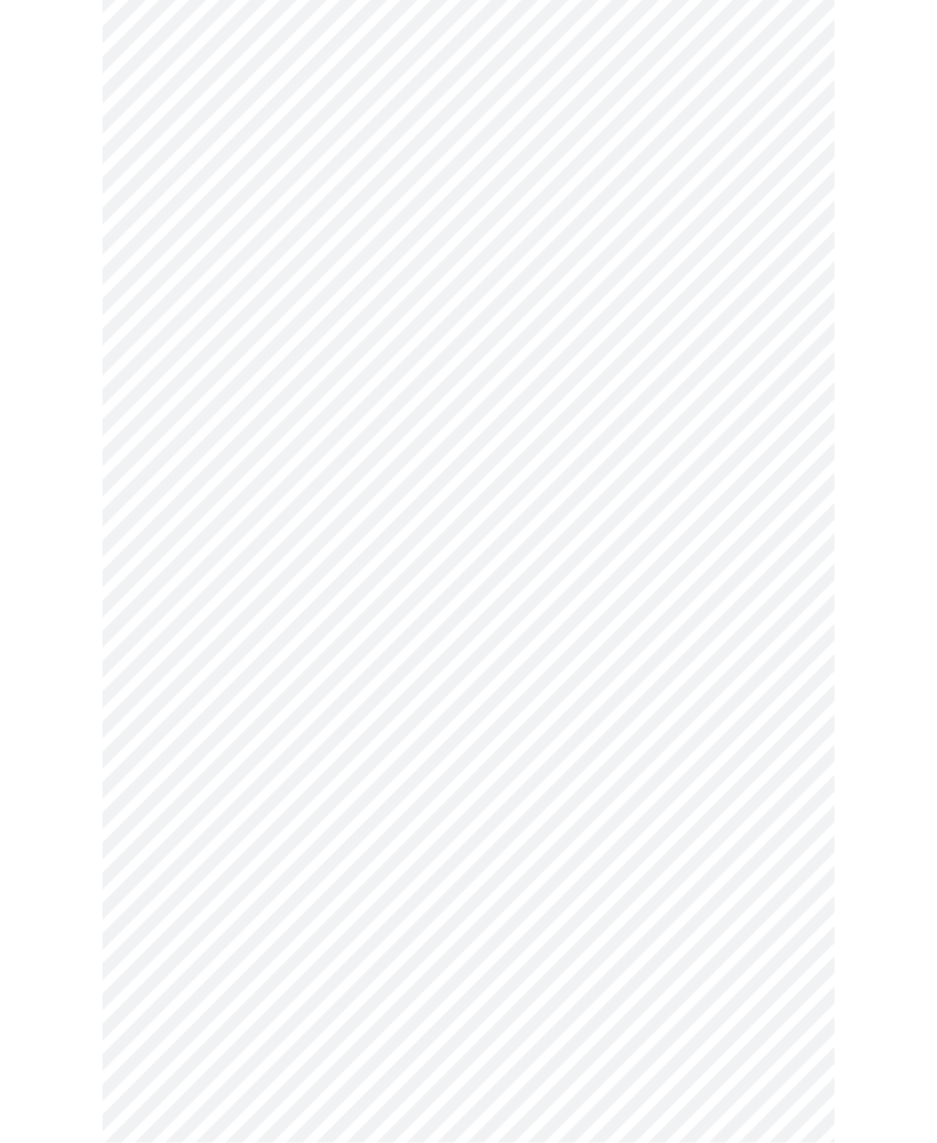
click at [166, 667] on body "MyMenopauseRx Intake Questions 3 / 13" at bounding box center [468, 118] width 923 height 2203
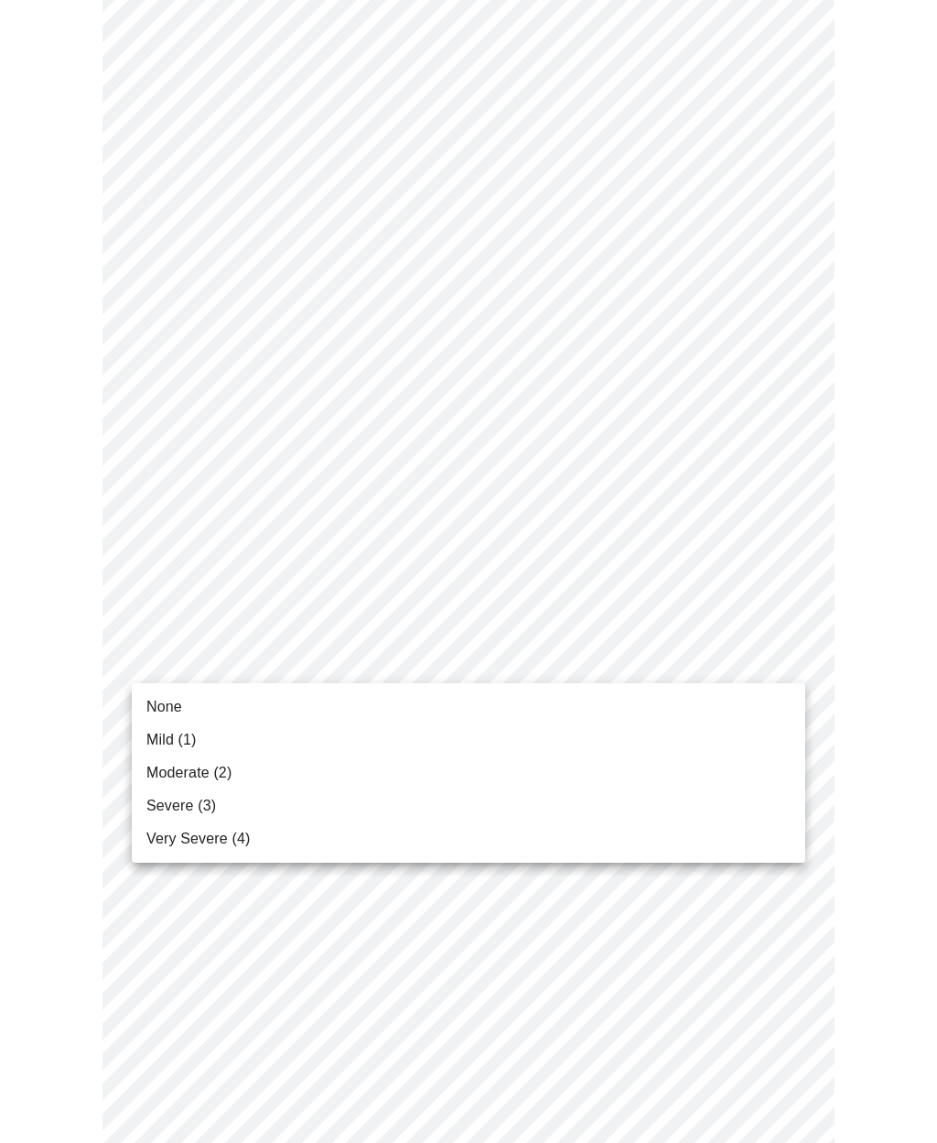
click at [155, 772] on span "Moderate (2)" at bounding box center [188, 773] width 85 height 22
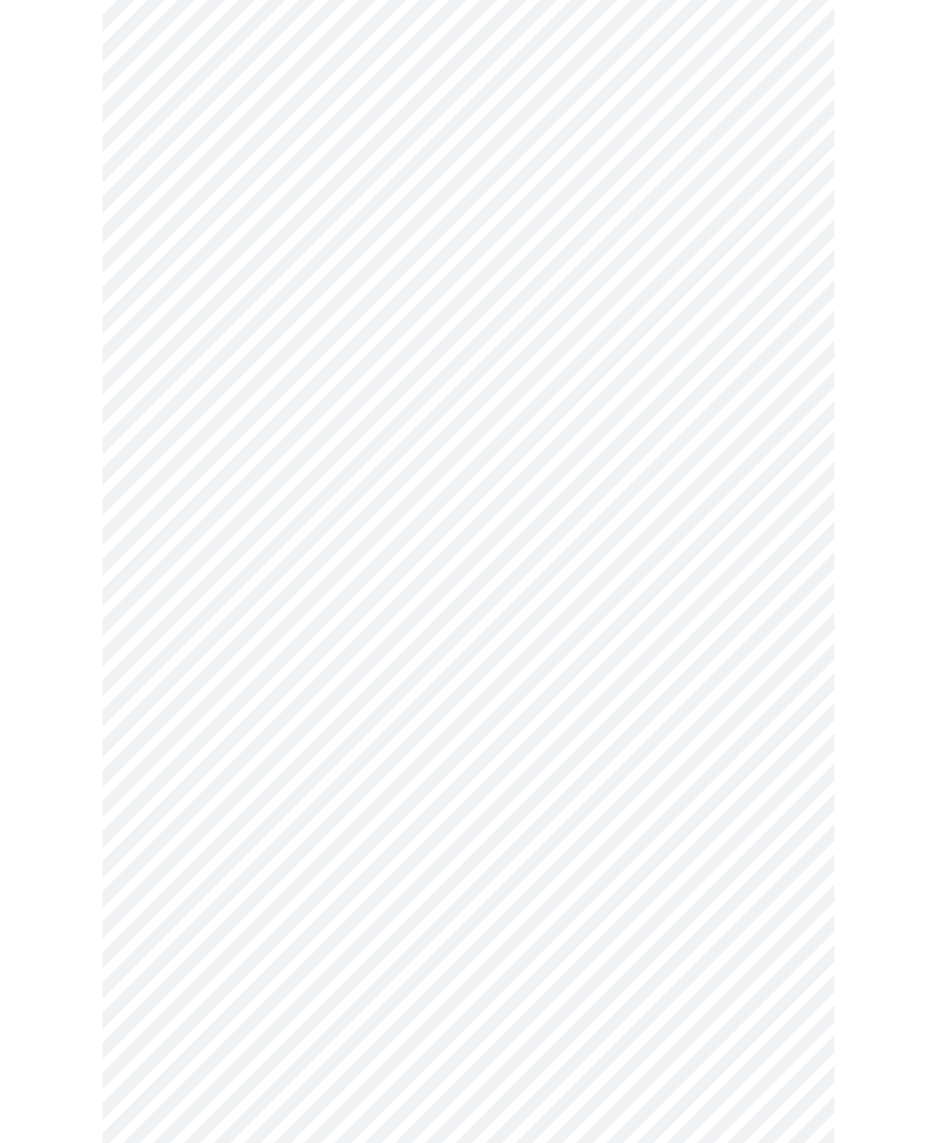
click at [164, 807] on body "MyMenopauseRx Intake Questions 3 / 13" at bounding box center [468, 124] width 923 height 2178
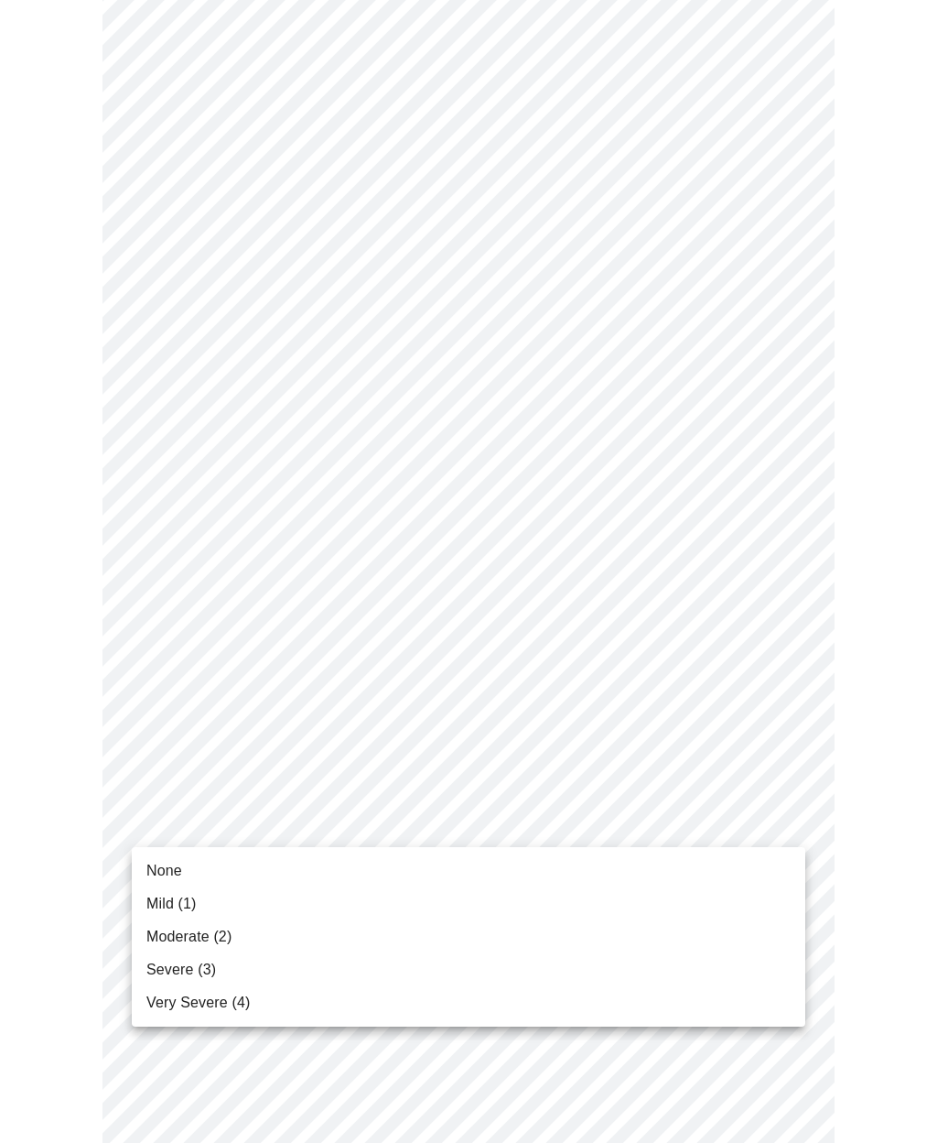
click at [175, 930] on span "Moderate (2)" at bounding box center [188, 937] width 85 height 22
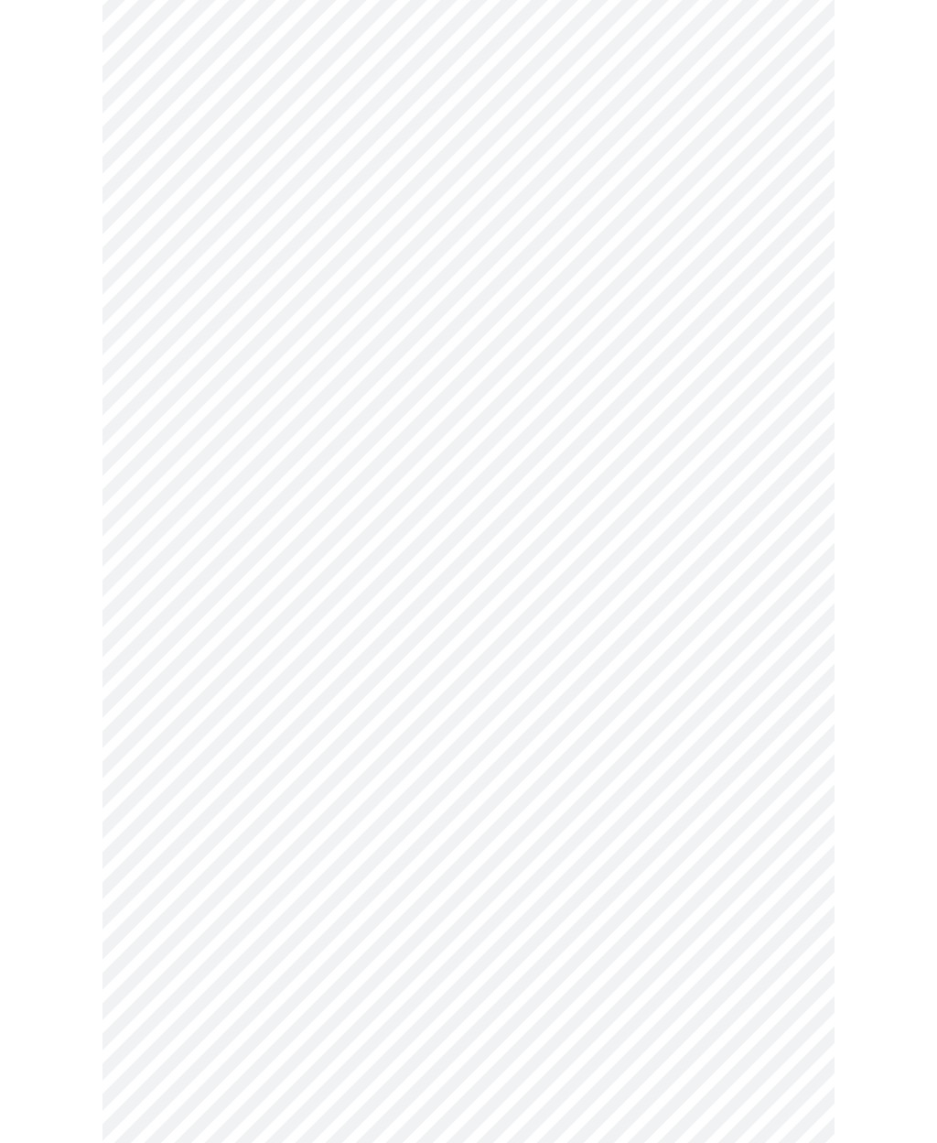
scroll to position [468, 0]
click at [164, 646] on body "MyMenopauseRx Intake Questions 4 / 13" at bounding box center [468, 441] width 923 height 1803
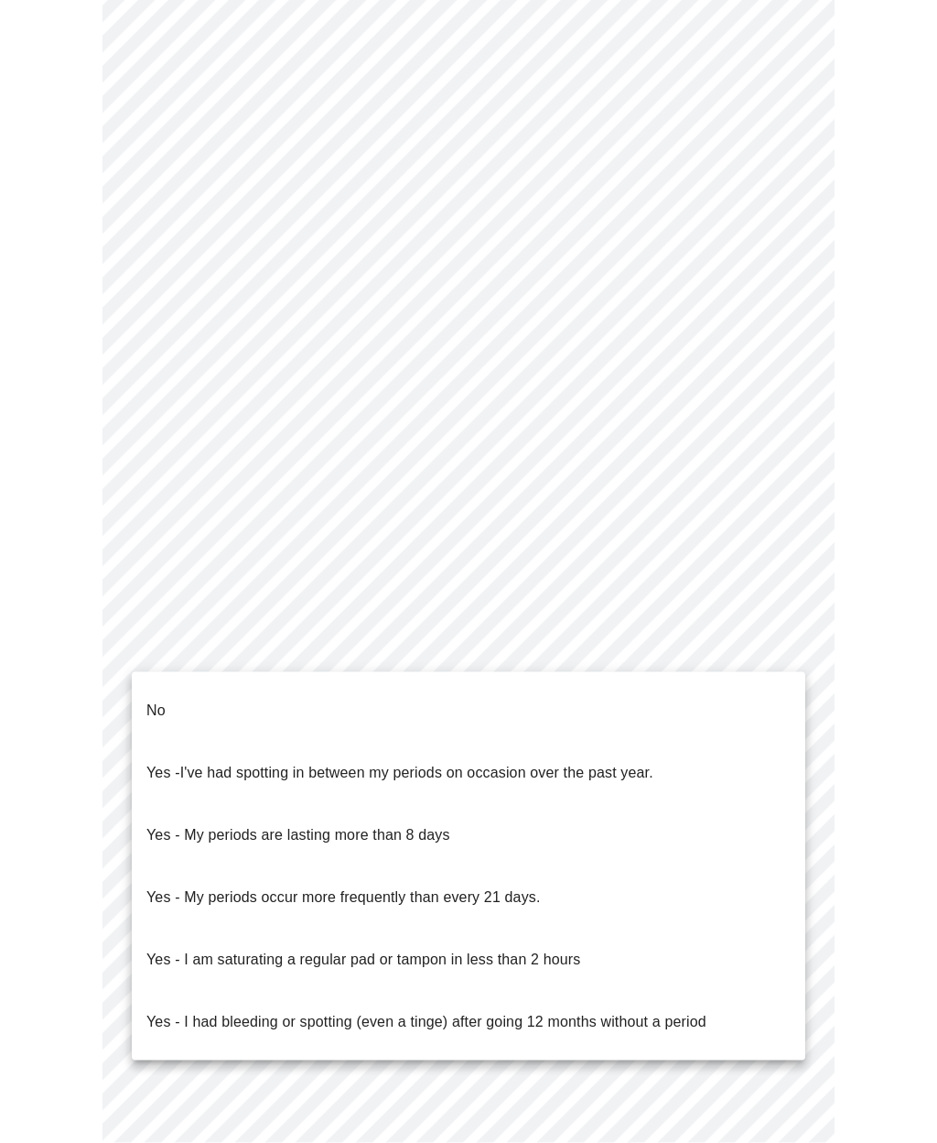
scroll to position [469, 0]
click at [146, 680] on li "No" at bounding box center [469, 710] width 674 height 62
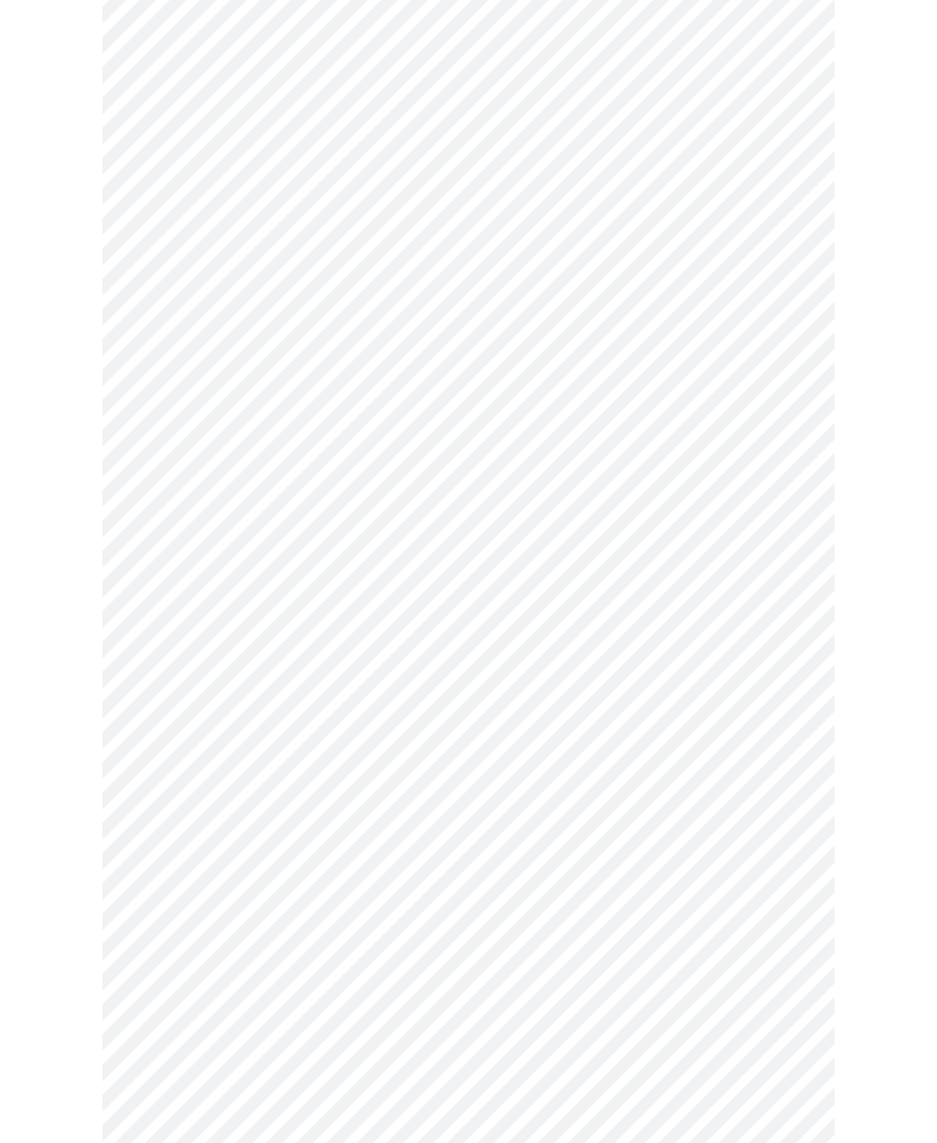
scroll to position [587, 0]
click at [161, 656] on body "MyMenopauseRx Intake Questions 4 / 13" at bounding box center [468, 316] width 923 height 1793
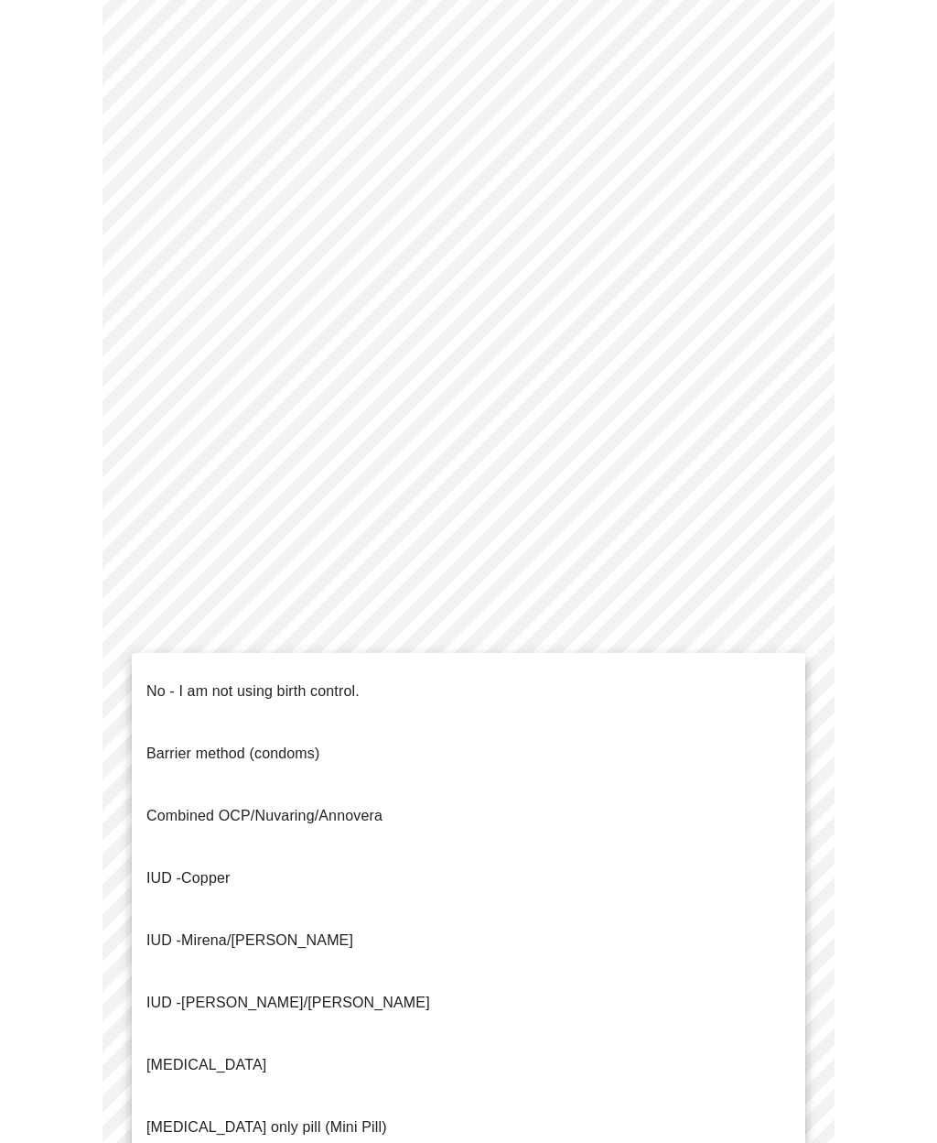
click at [155, 680] on p "No - I am not using birth control." at bounding box center [252, 691] width 213 height 22
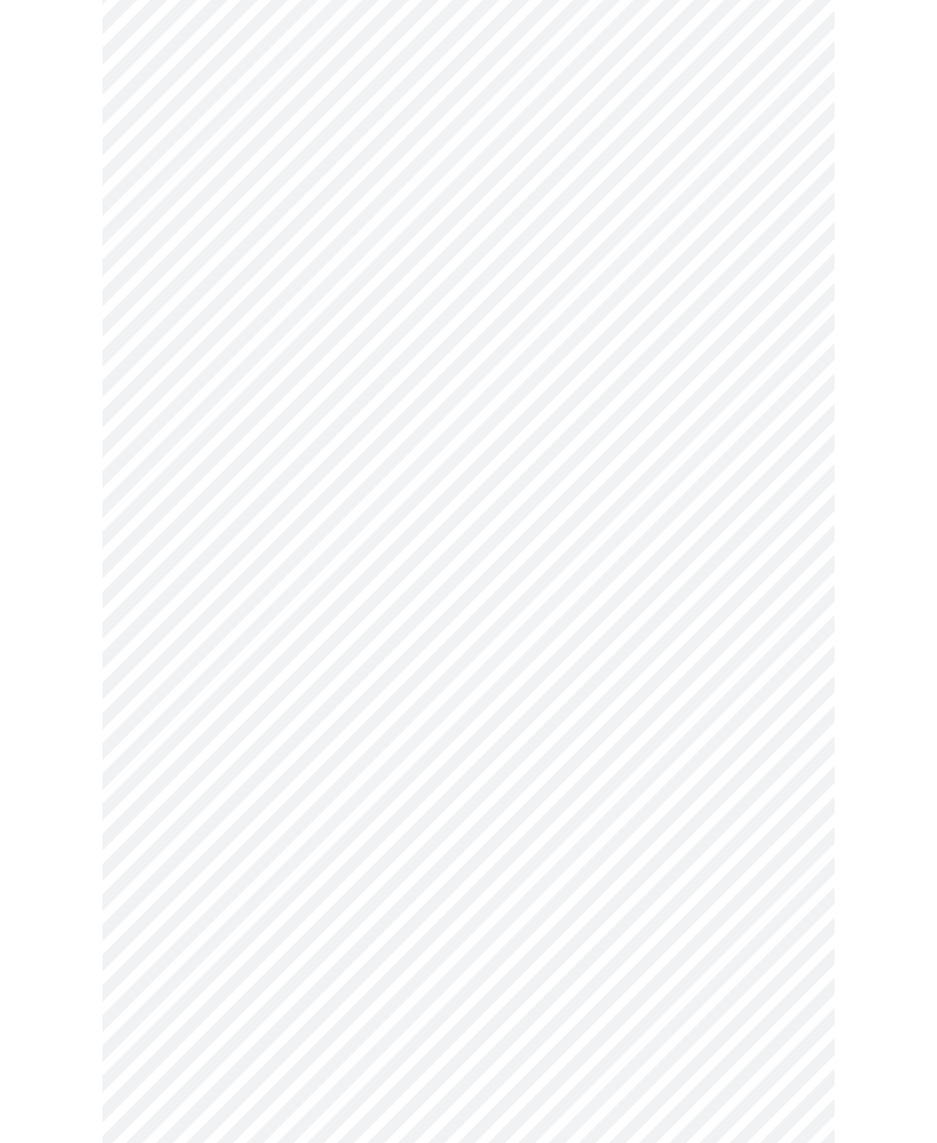
click at [156, 810] on body "MyMenopauseRx Intake Questions 4 / 13" at bounding box center [468, 322] width 923 height 1782
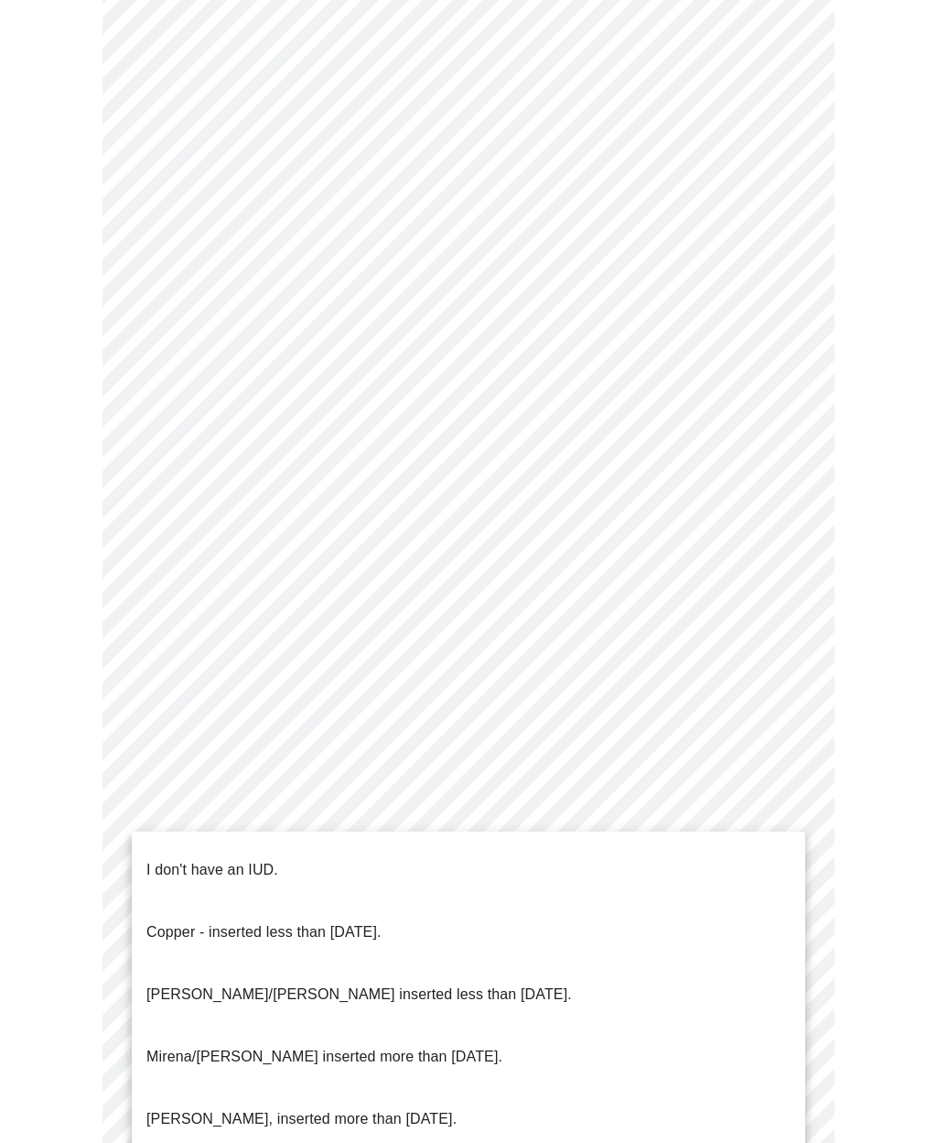
click at [167, 859] on p "I don't have an IUD." at bounding box center [212, 870] width 132 height 22
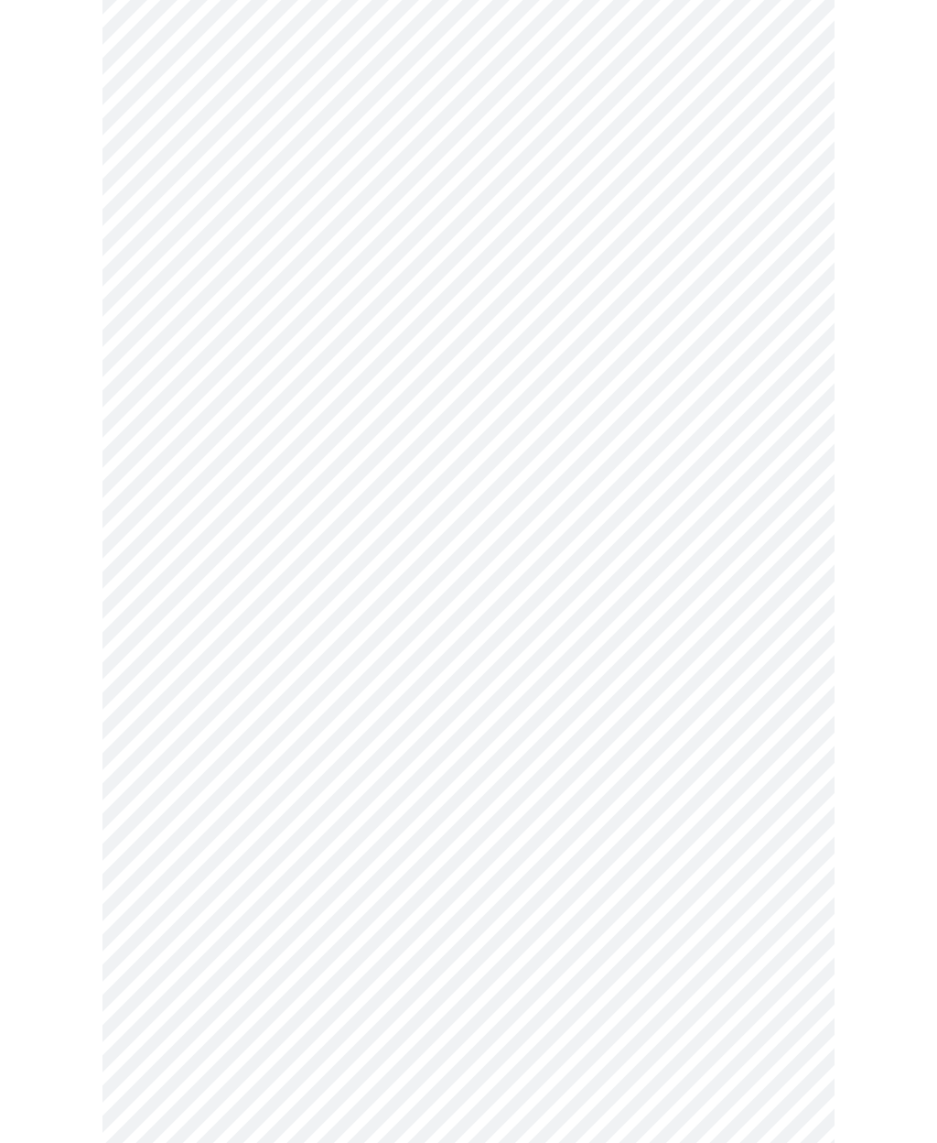
click at [186, 945] on body "MyMenopauseRx Intake Questions 4 / 13" at bounding box center [468, 327] width 923 height 1772
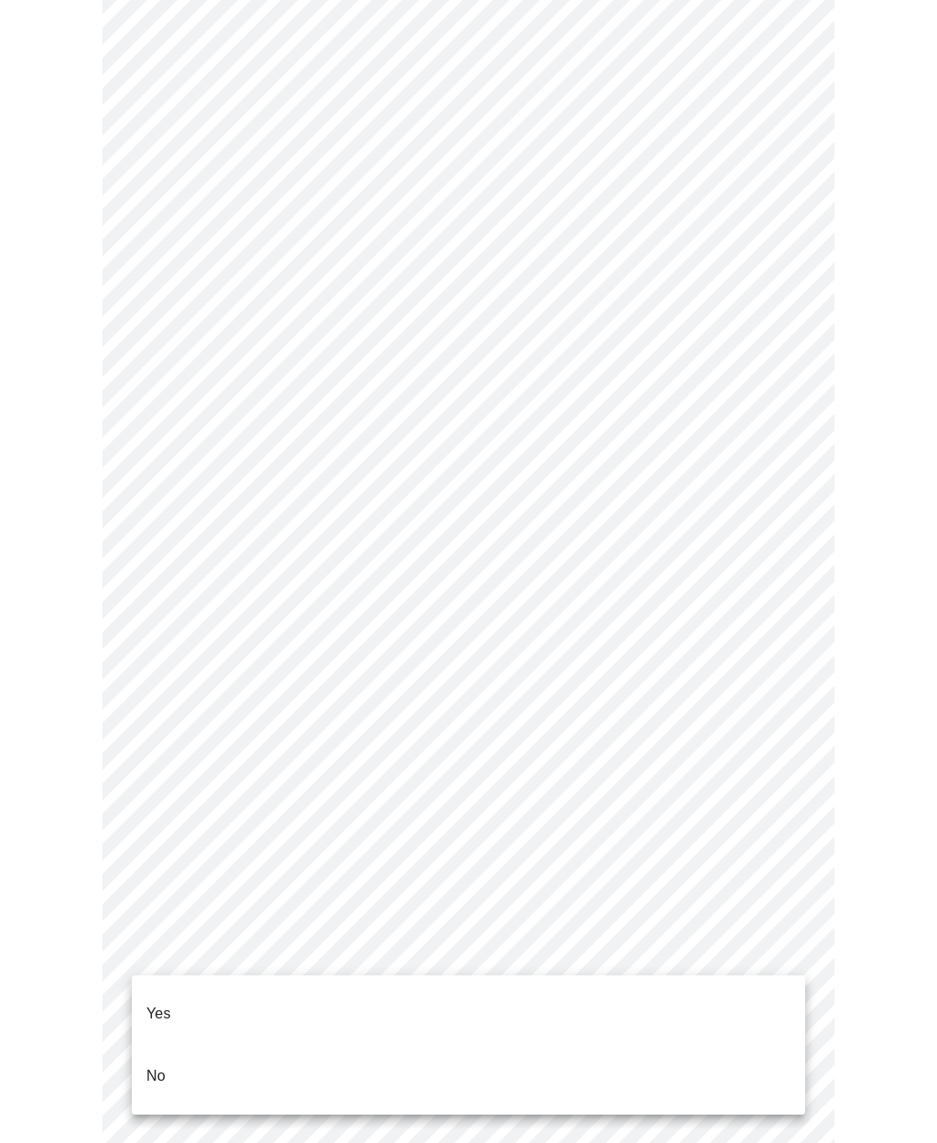
click at [160, 1002] on p "Yes" at bounding box center [158, 1013] width 25 height 22
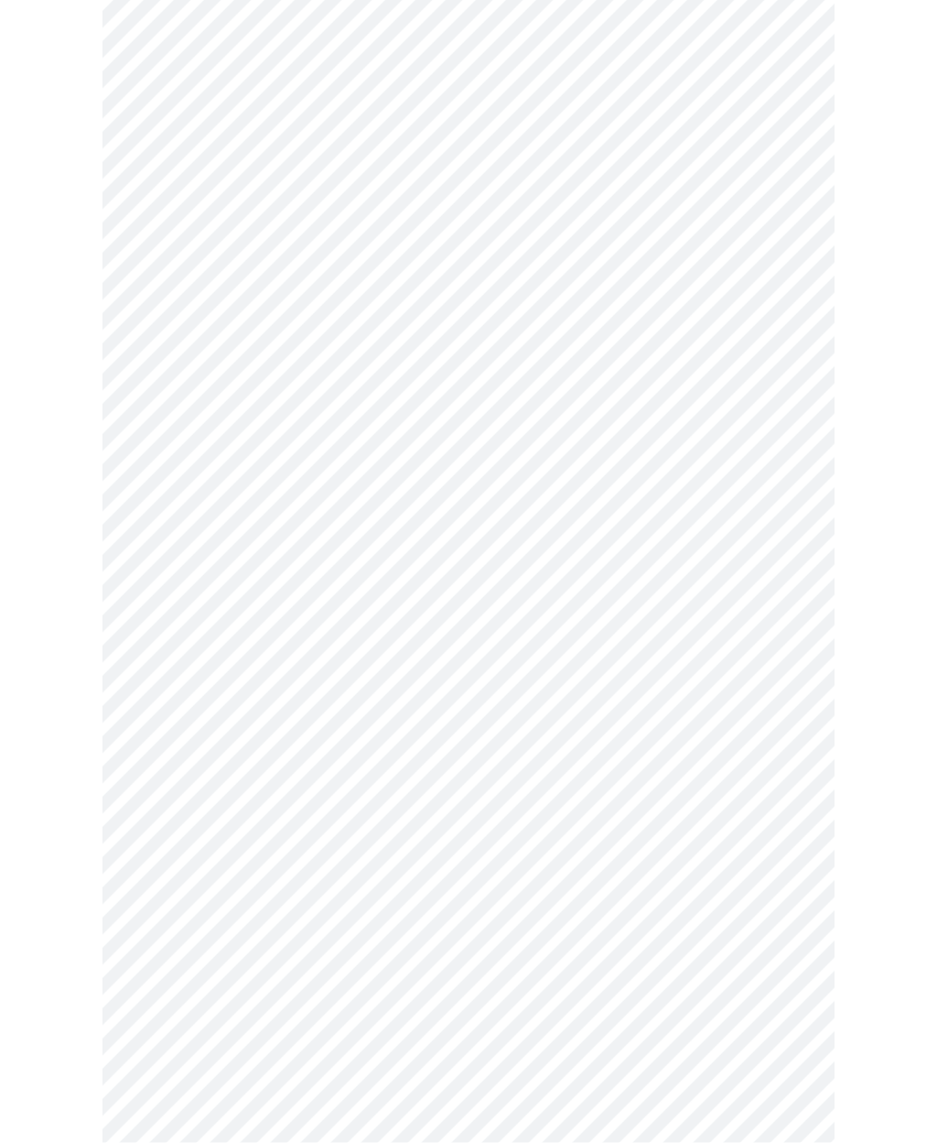
scroll to position [4623, 0]
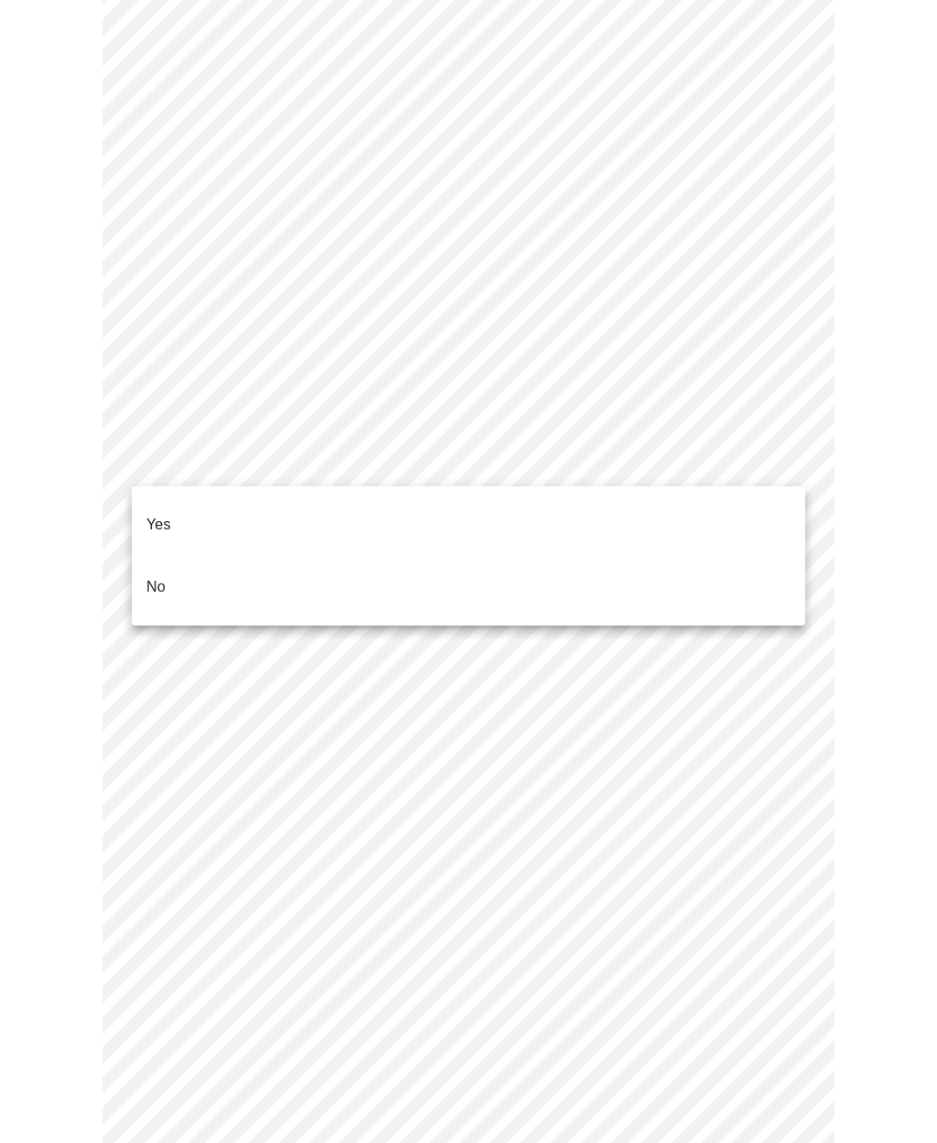
click at [162, 570] on span "No" at bounding box center [155, 586] width 19 height 51
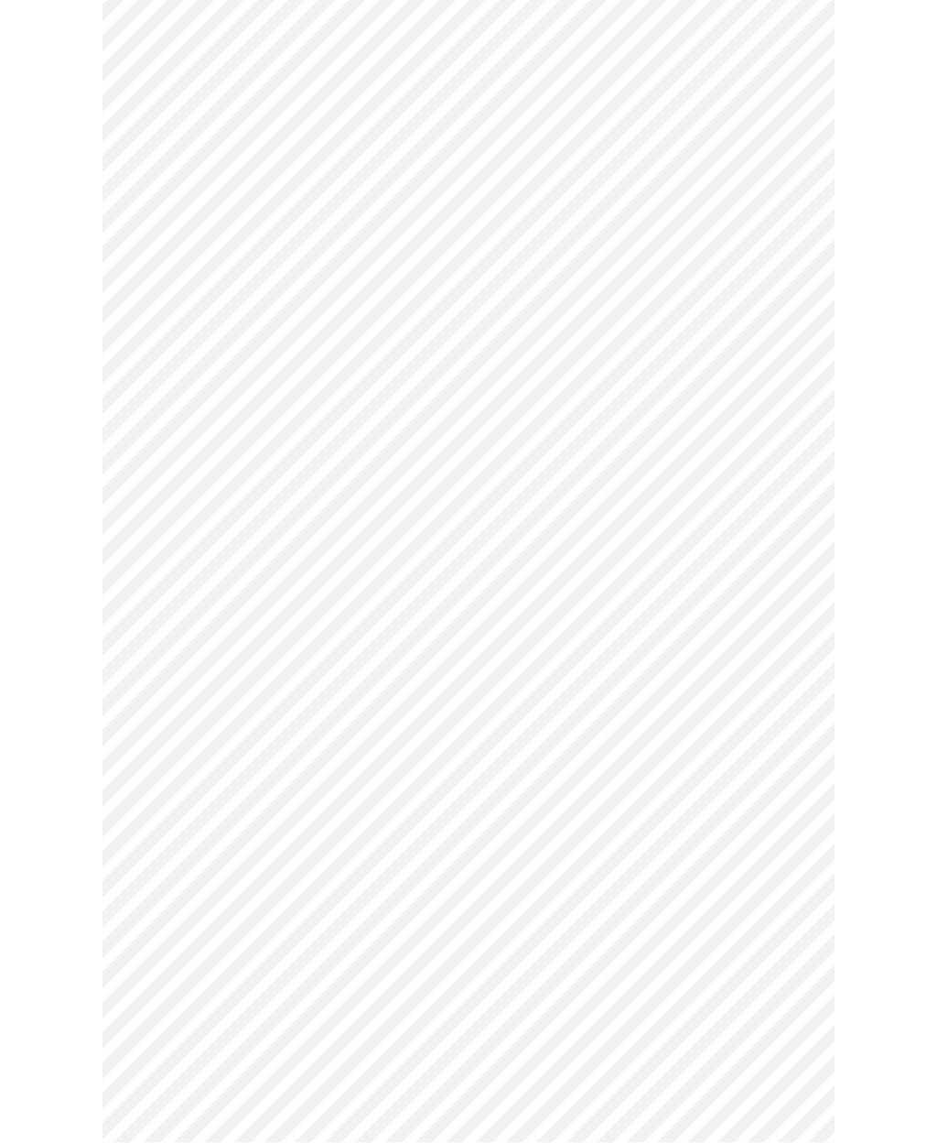
scroll to position [763, 0]
